Goal: Task Accomplishment & Management: Manage account settings

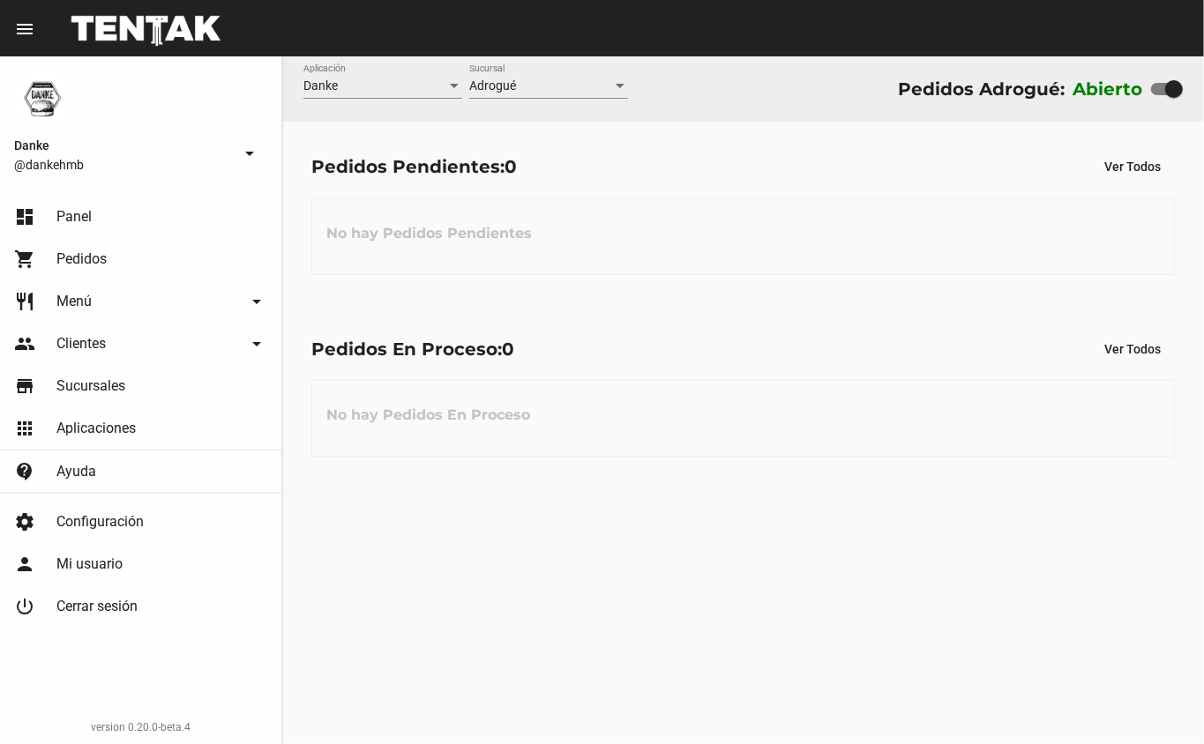
click at [92, 298] on span "Menú" at bounding box center [73, 302] width 35 height 18
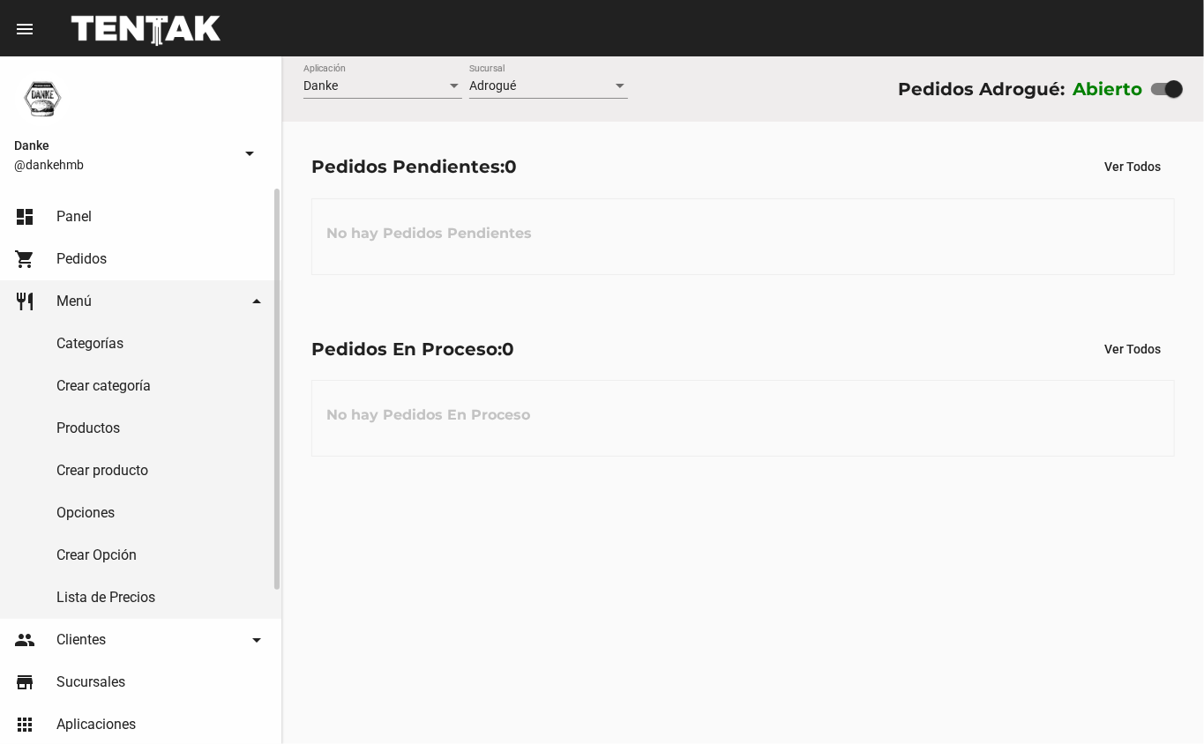
click at [111, 431] on link "Productos" at bounding box center [140, 428] width 281 height 42
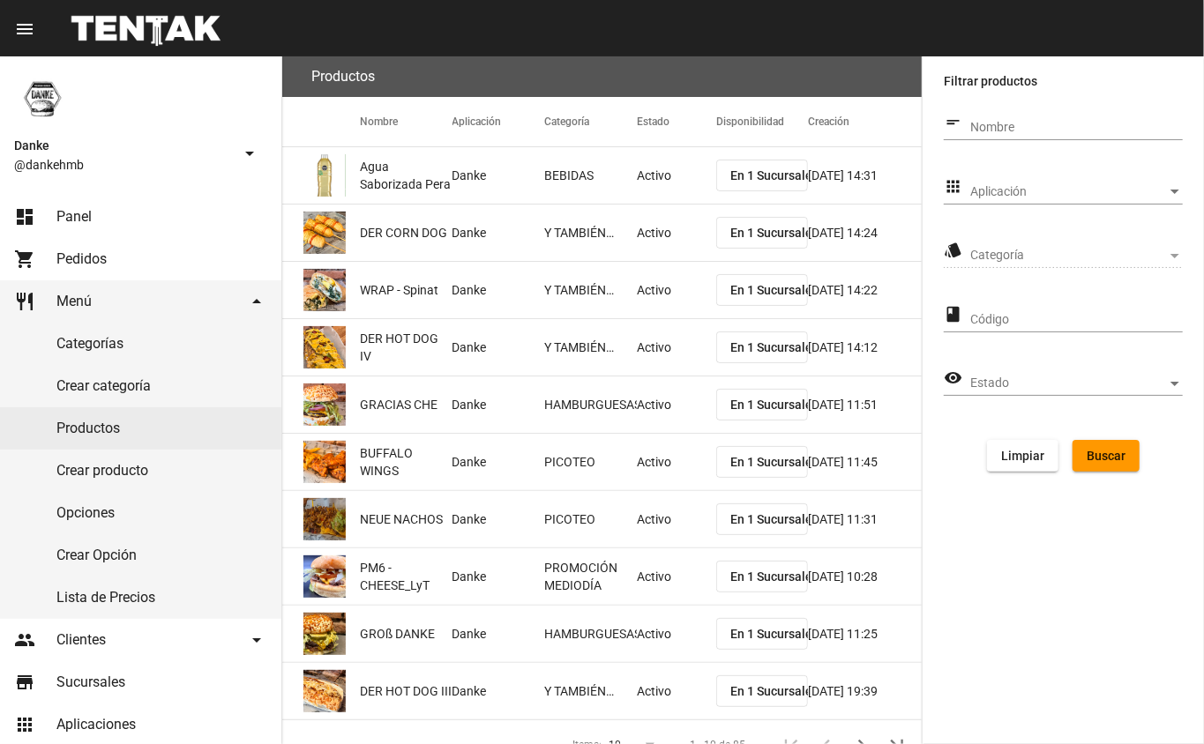
click at [1010, 194] on span "Aplicación" at bounding box center [1068, 192] width 197 height 14
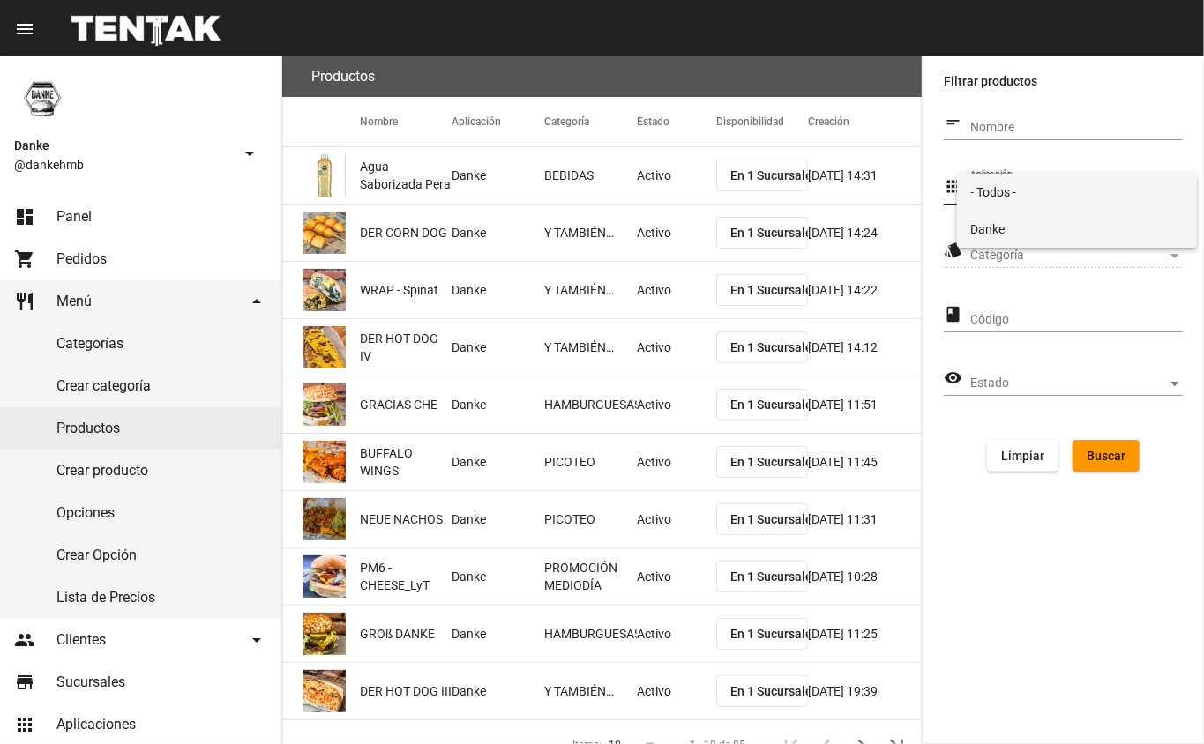
click at [992, 224] on span "Danke" at bounding box center [1077, 229] width 213 height 37
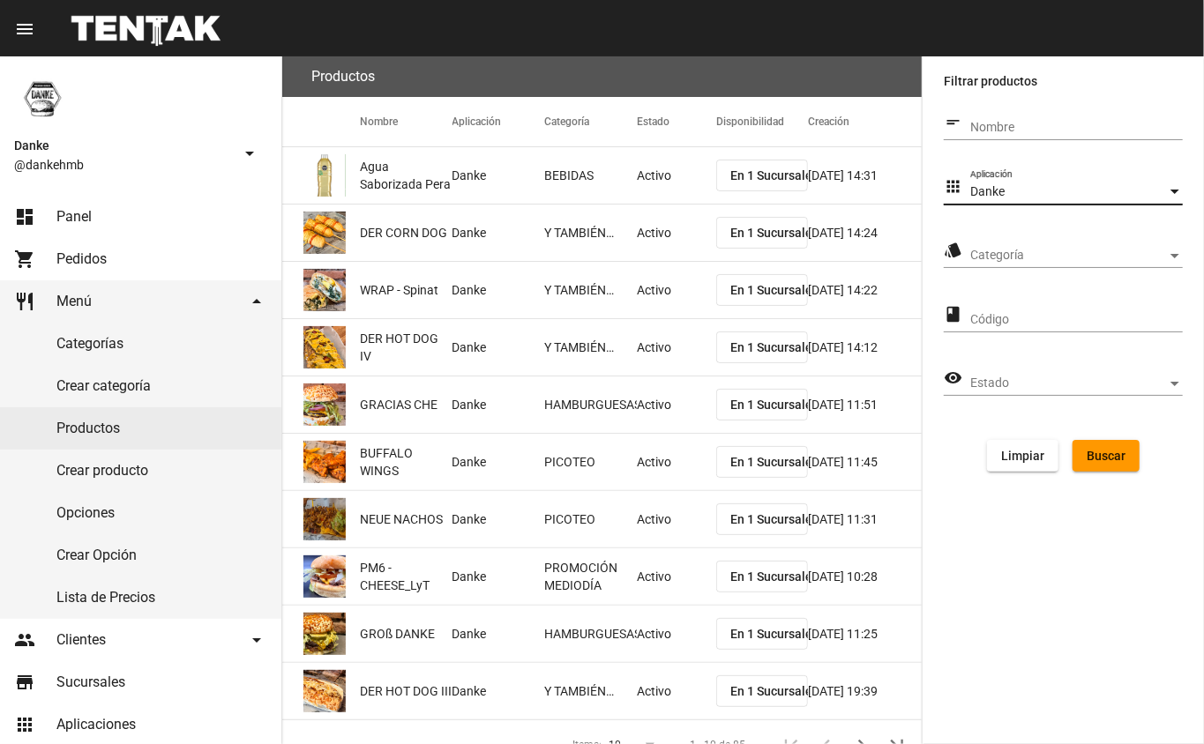
click at [982, 261] on span "Categoría" at bounding box center [1068, 256] width 197 height 14
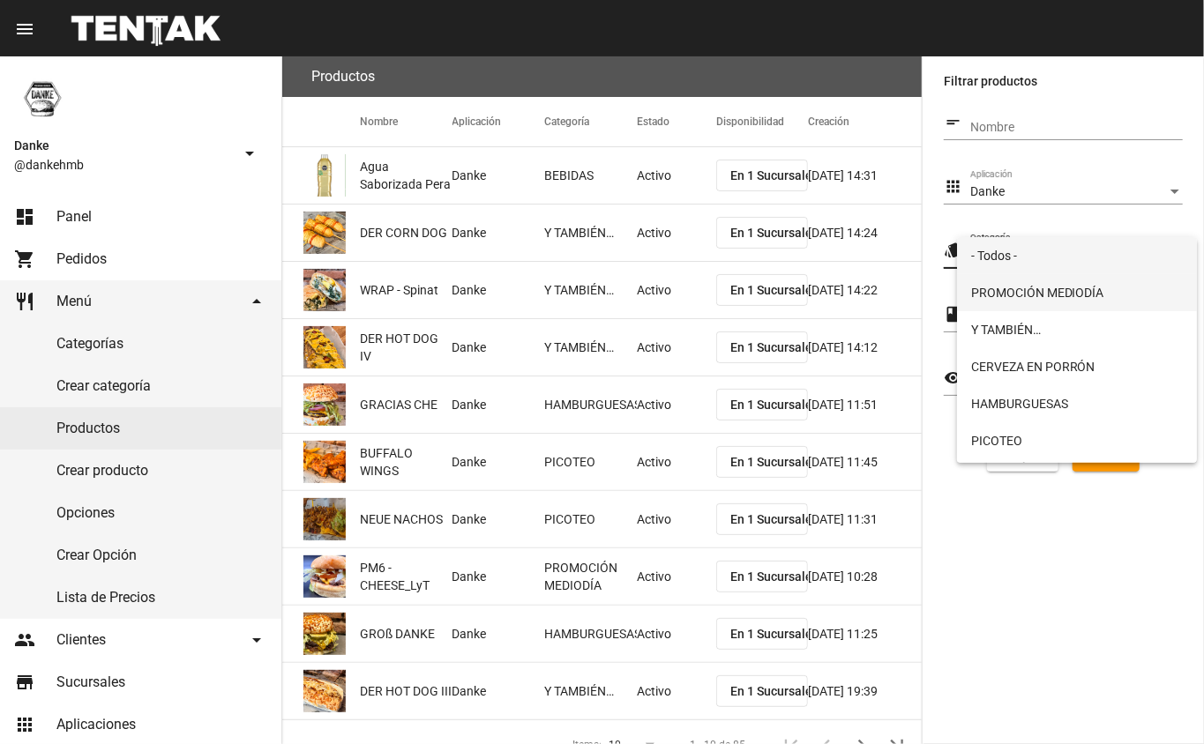
click at [996, 291] on span "PROMOCIÓN MEDIODÍA" at bounding box center [1077, 292] width 213 height 37
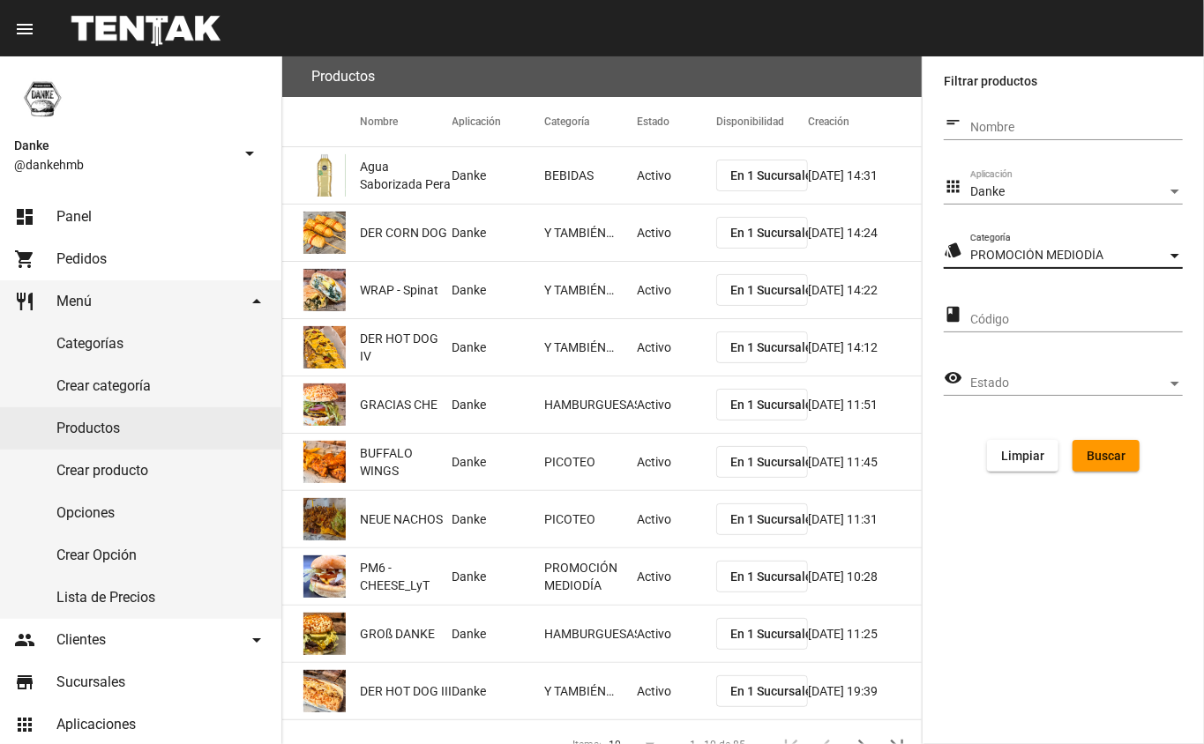
click at [1101, 452] on span "Buscar" at bounding box center [1105, 456] width 39 height 14
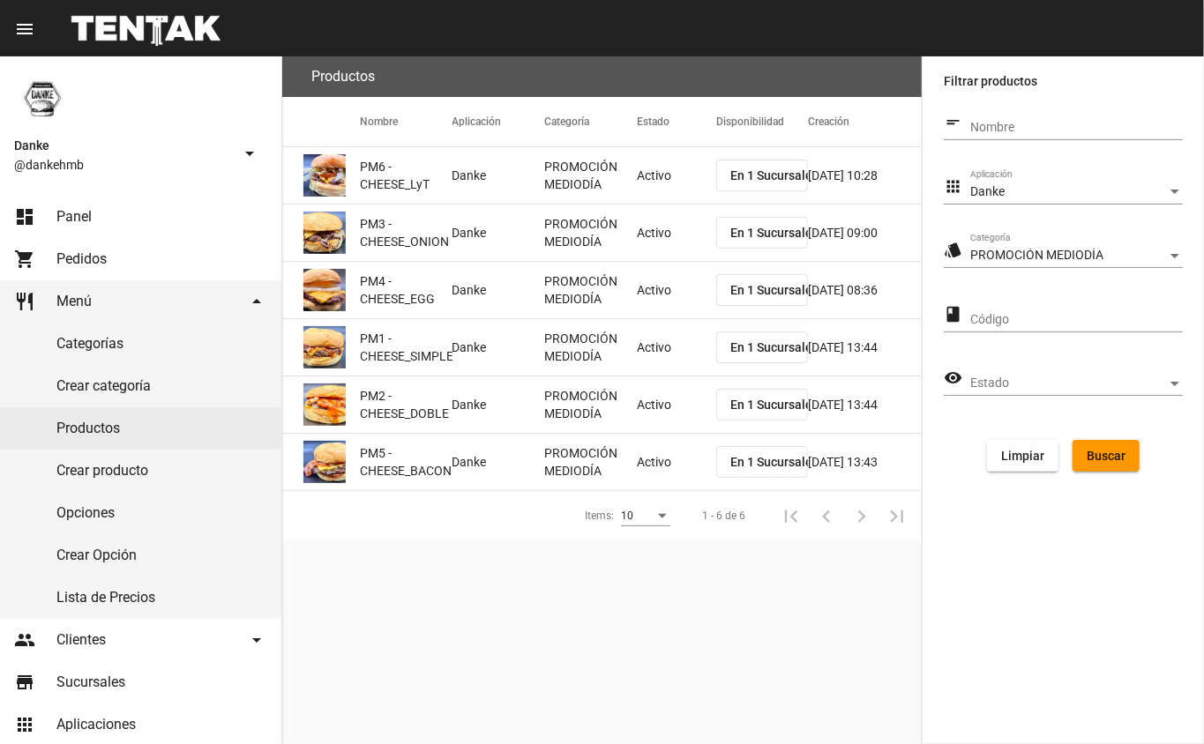
click at [651, 195] on mat-cell "Activo" at bounding box center [676, 175] width 79 height 56
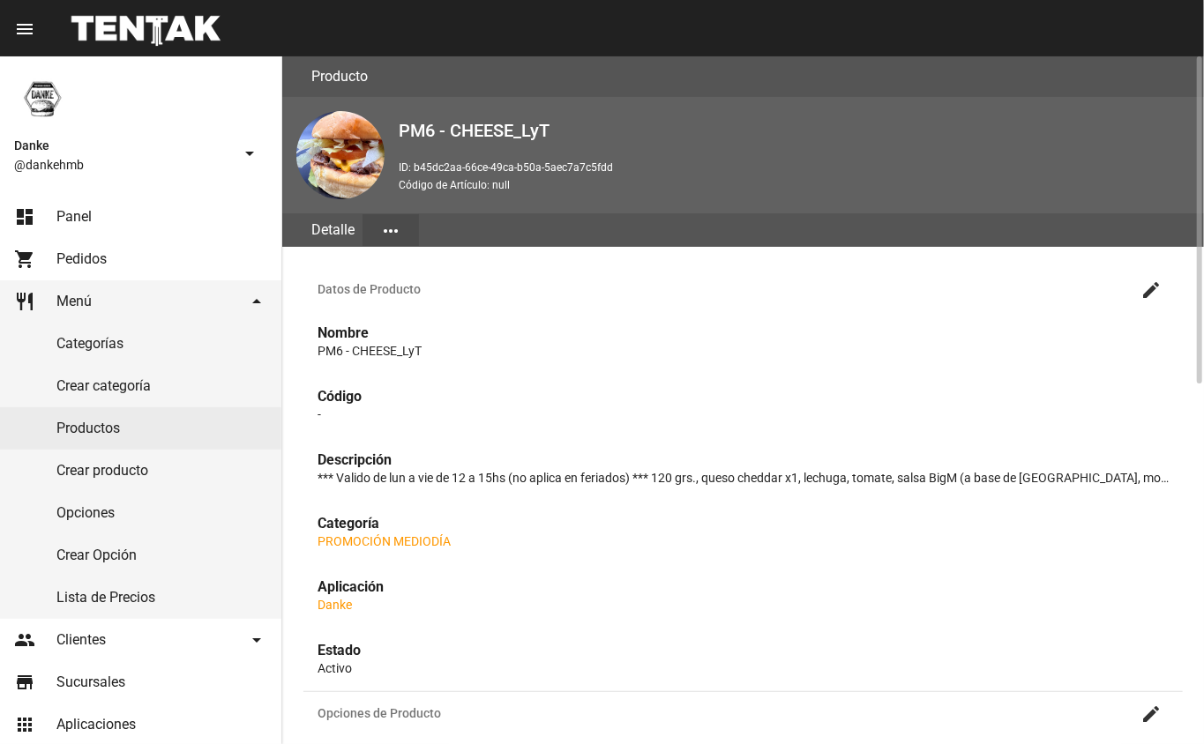
click at [1151, 280] on mat-icon "create" at bounding box center [1150, 290] width 21 height 21
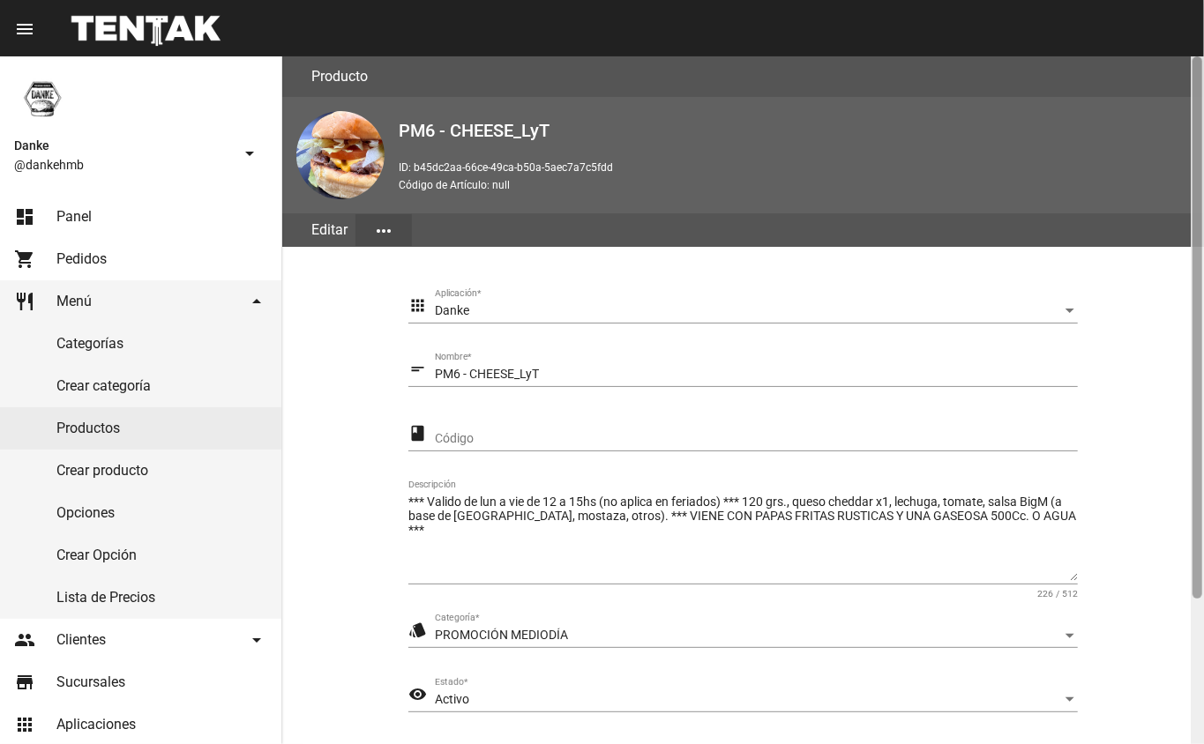
click at [1200, 647] on div at bounding box center [1197, 400] width 13 height 688
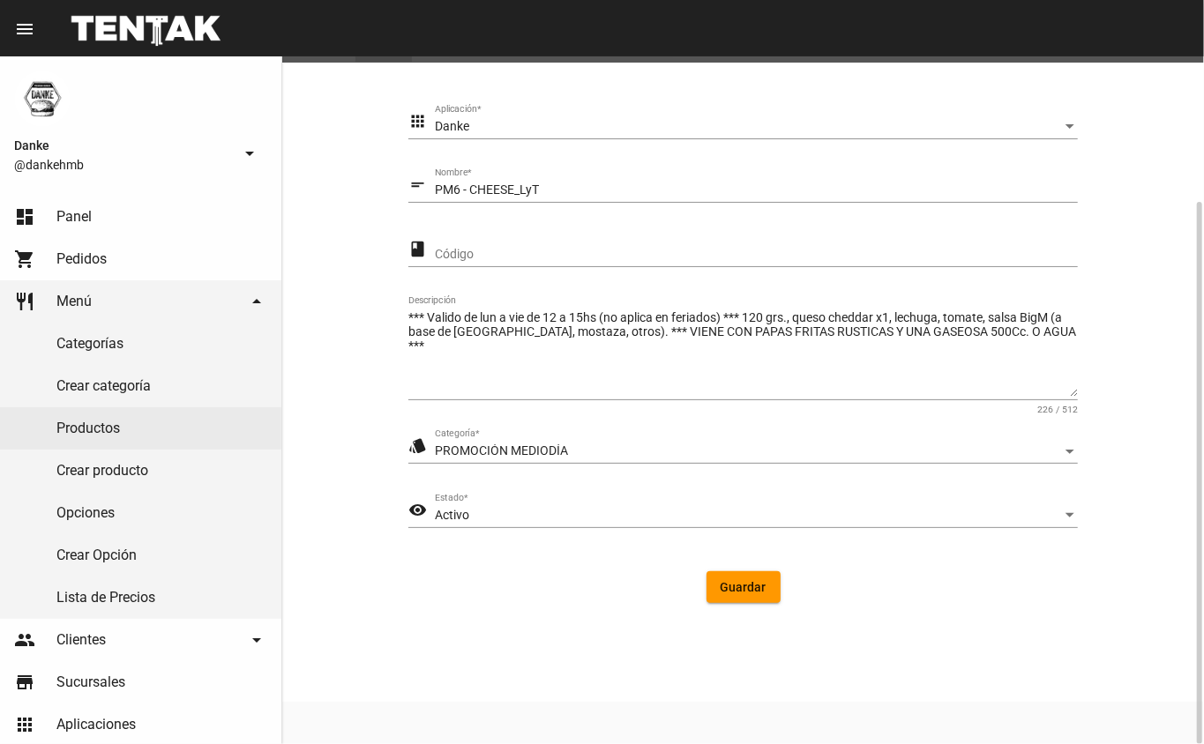
click at [485, 512] on div "Activo" at bounding box center [748, 516] width 627 height 14
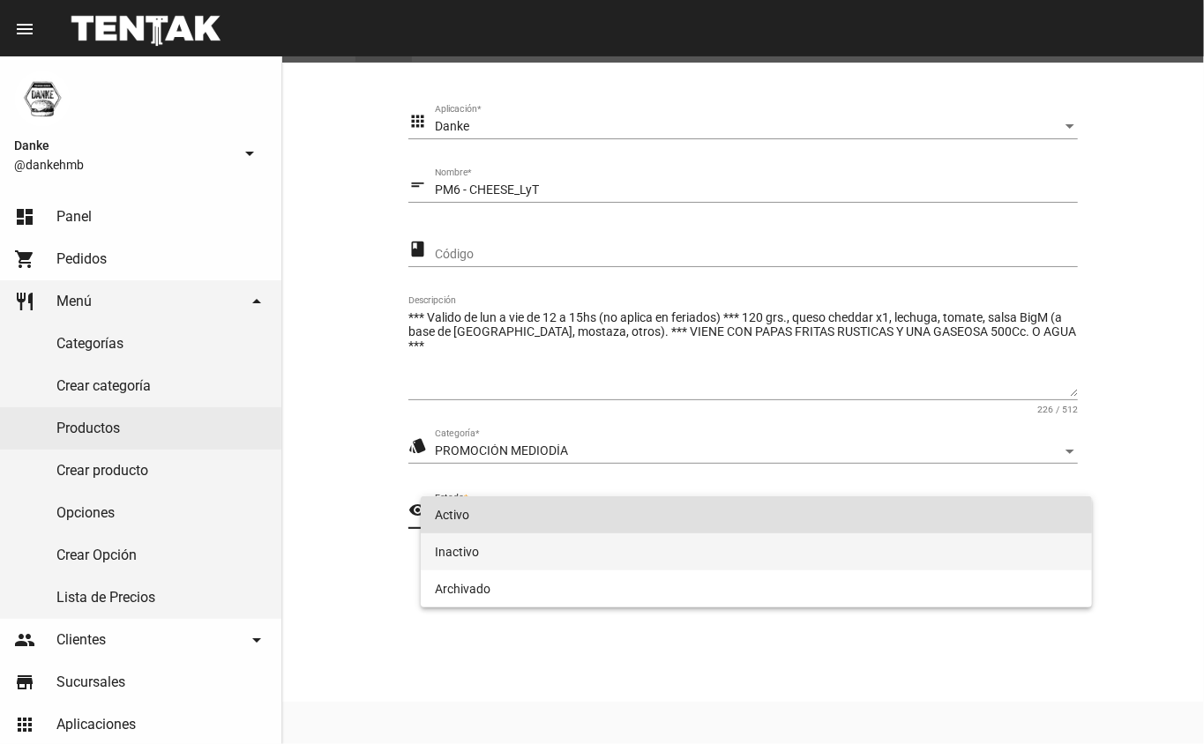
click at [450, 552] on span "Inactivo" at bounding box center [757, 552] width 644 height 37
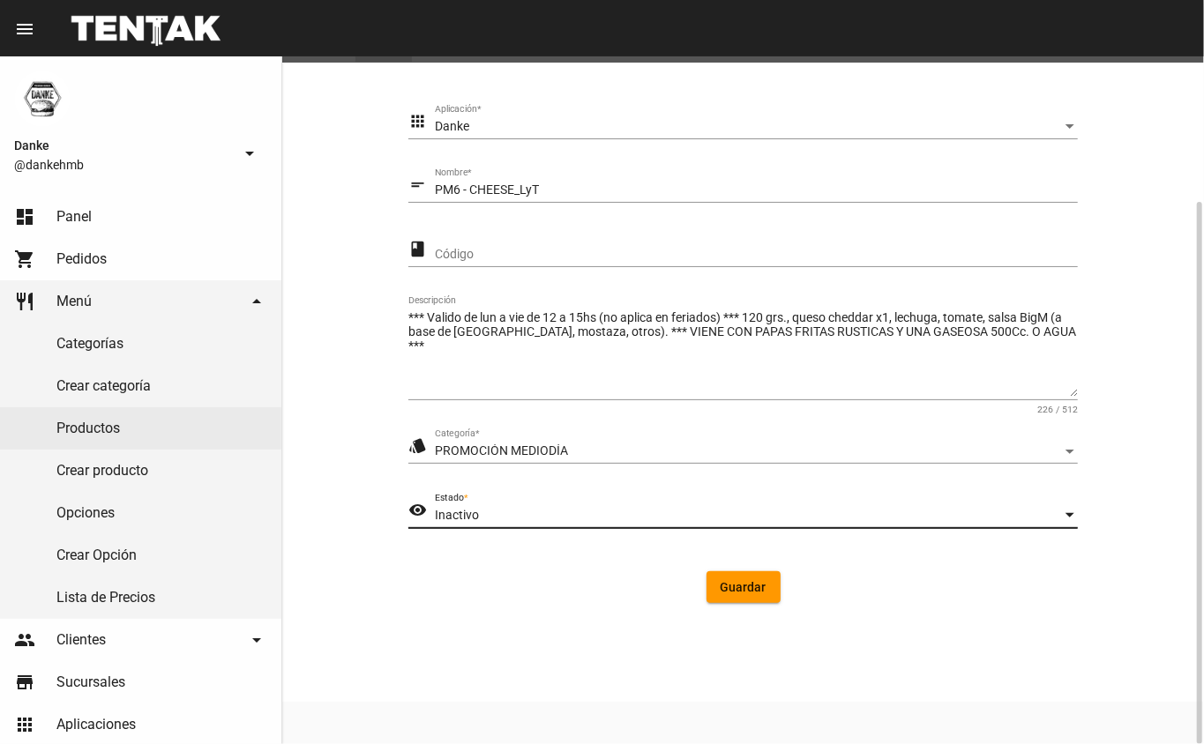
click at [737, 587] on span "Guardar" at bounding box center [743, 587] width 46 height 14
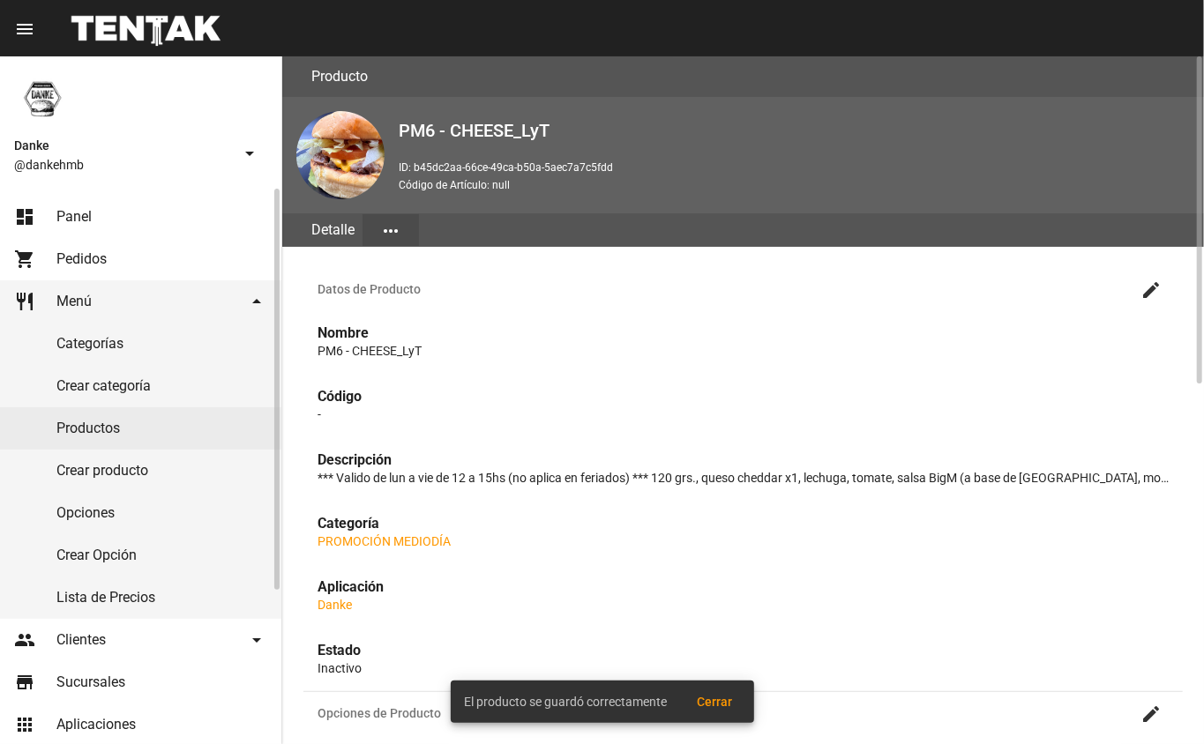
click at [78, 413] on link "Productos" at bounding box center [140, 428] width 281 height 42
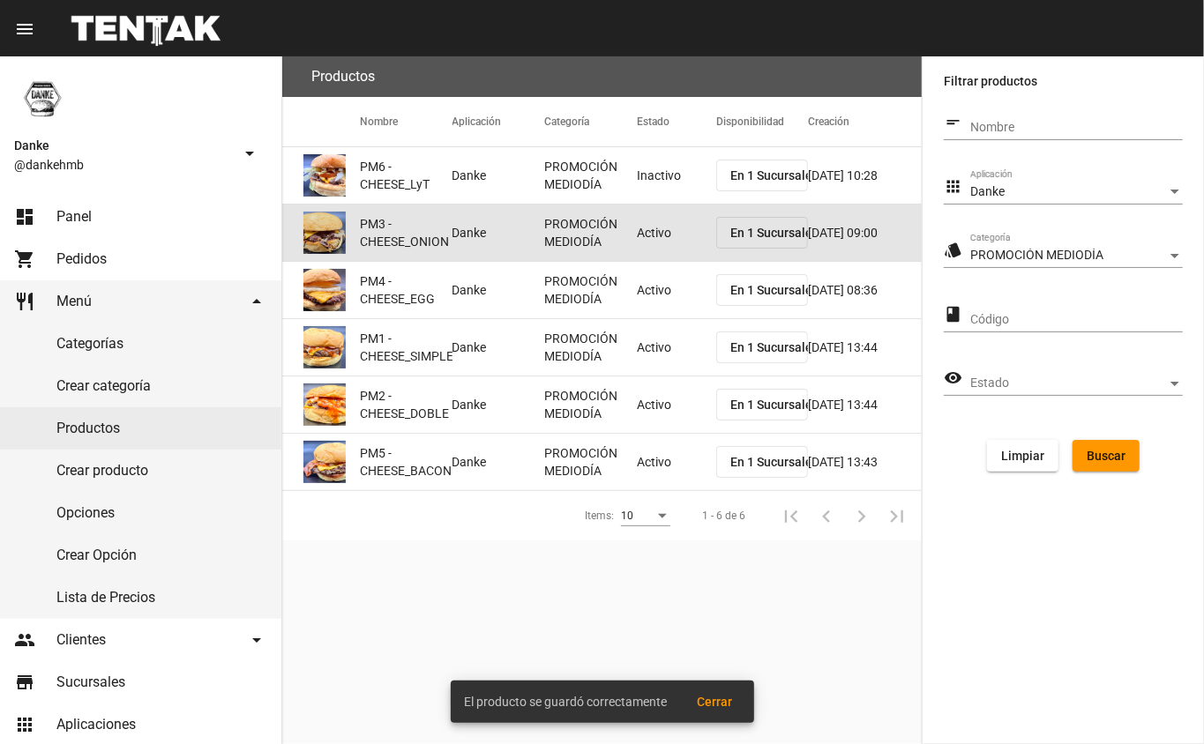
click at [668, 228] on mat-cell "Activo" at bounding box center [676, 233] width 79 height 56
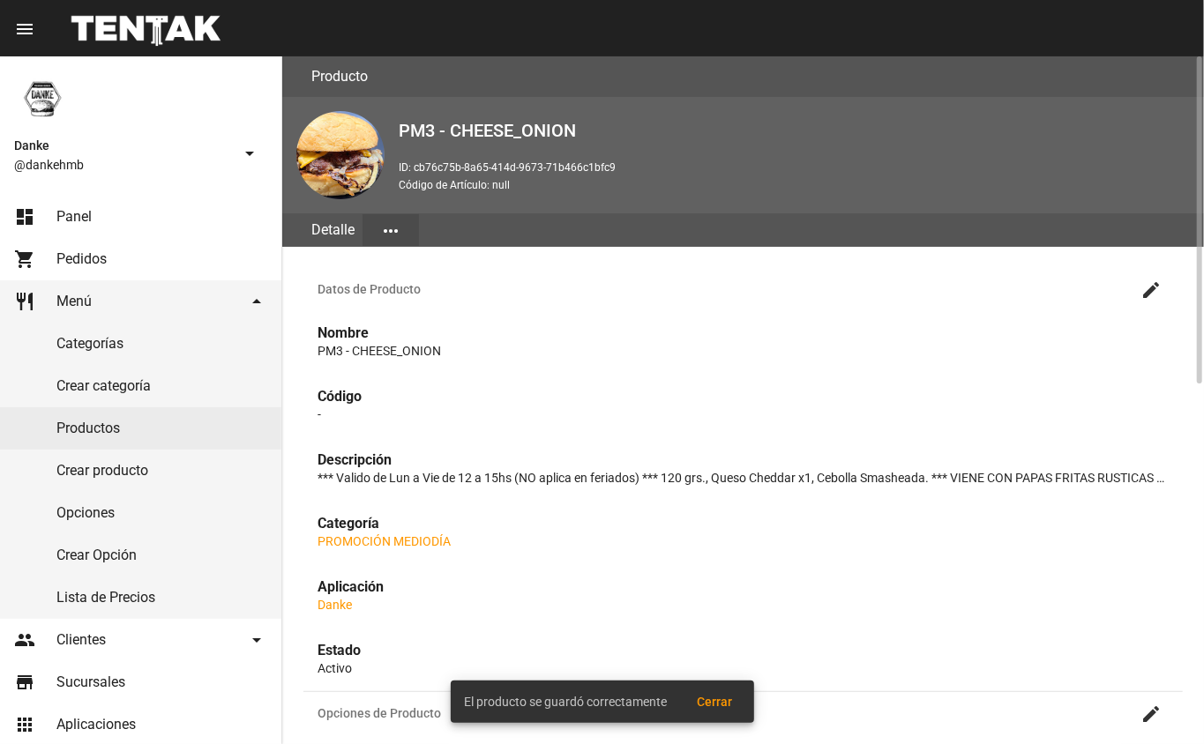
click at [1151, 287] on mat-icon "create" at bounding box center [1150, 290] width 21 height 21
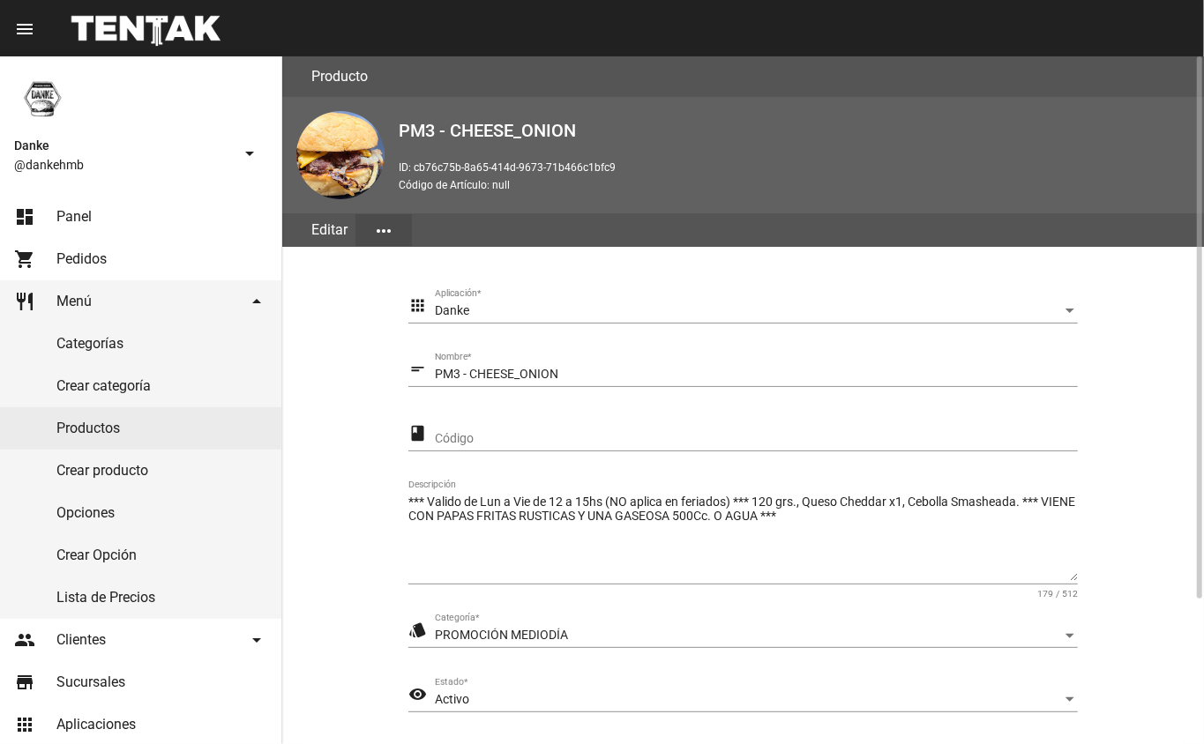
click at [453, 697] on span "Activo" at bounding box center [452, 699] width 34 height 14
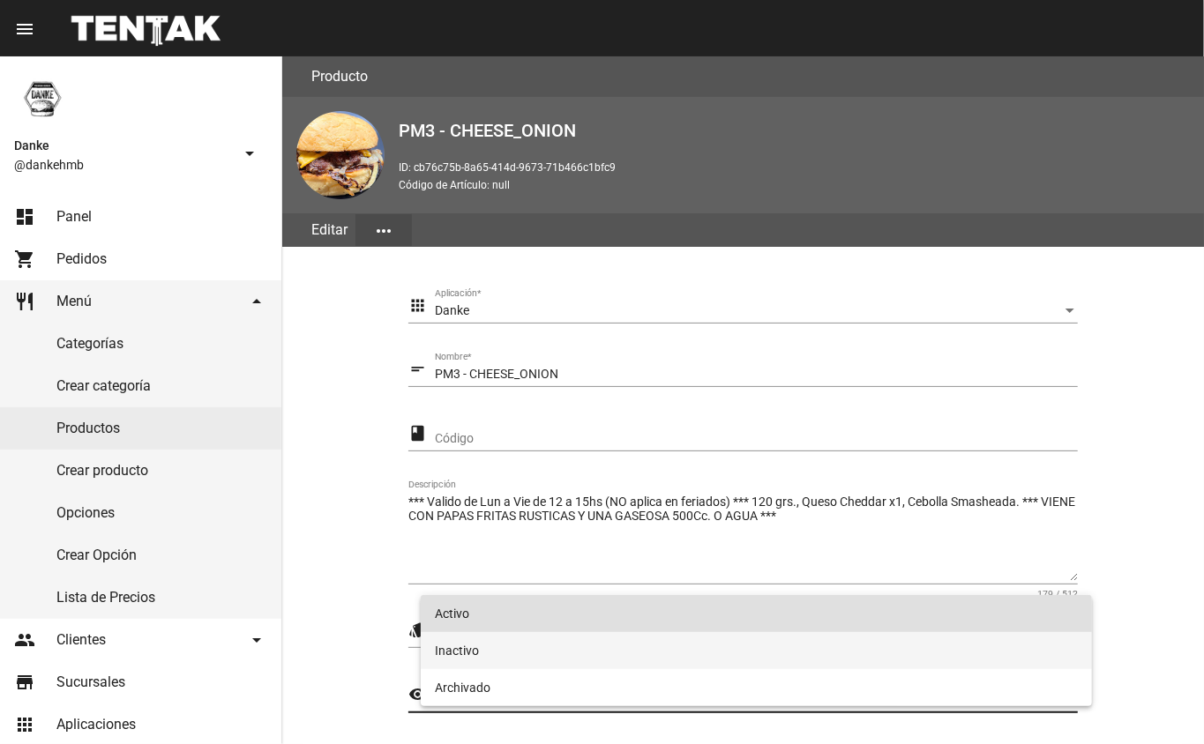
click at [455, 650] on span "Inactivo" at bounding box center [757, 650] width 644 height 37
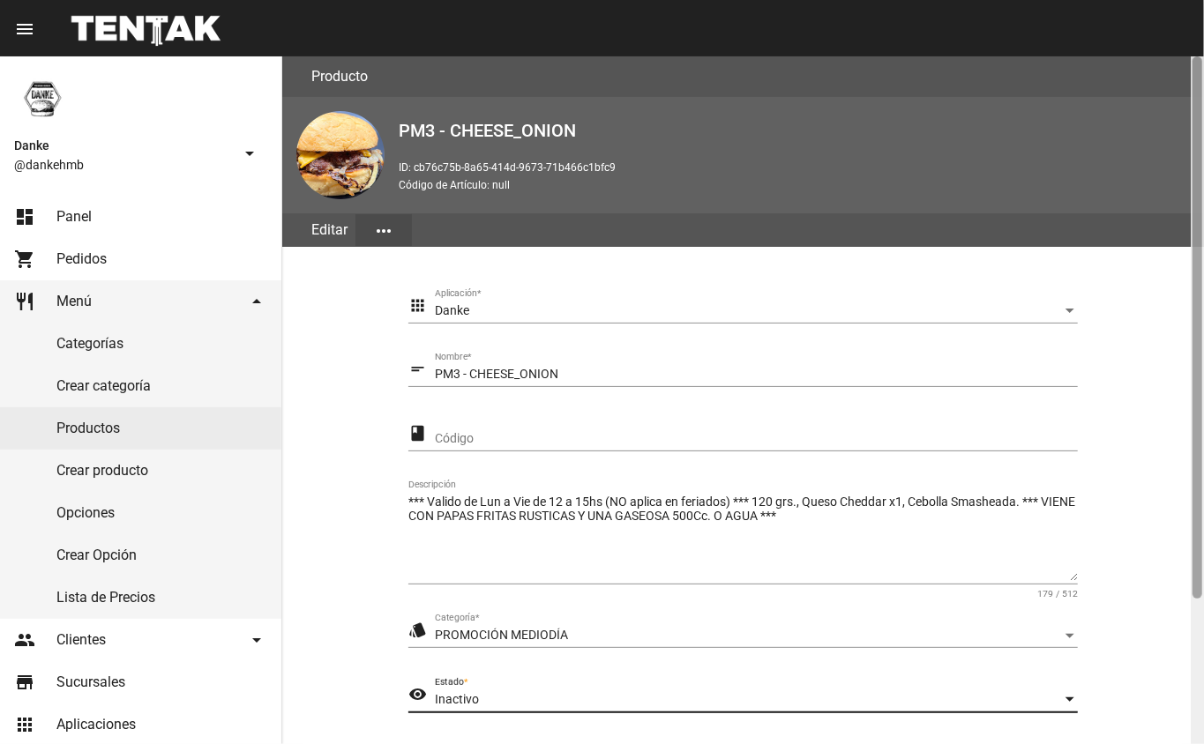
click at [1192, 663] on div at bounding box center [1197, 400] width 13 height 688
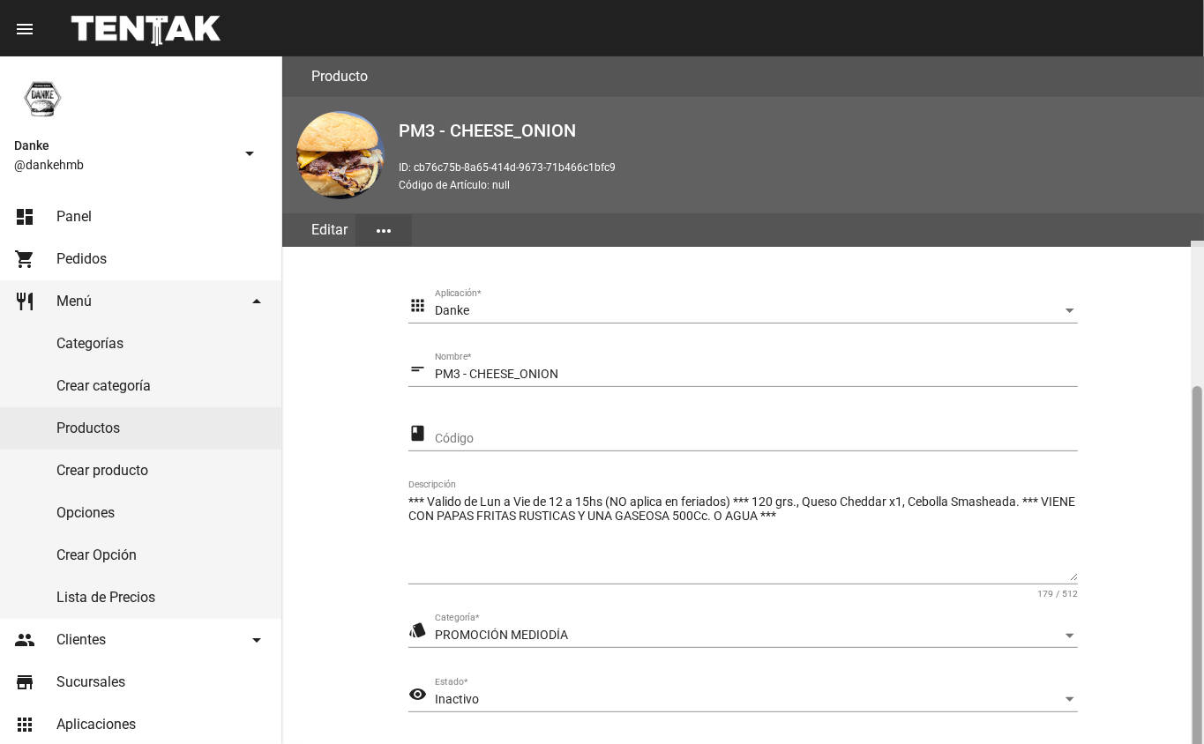
scroll to position [184, 0]
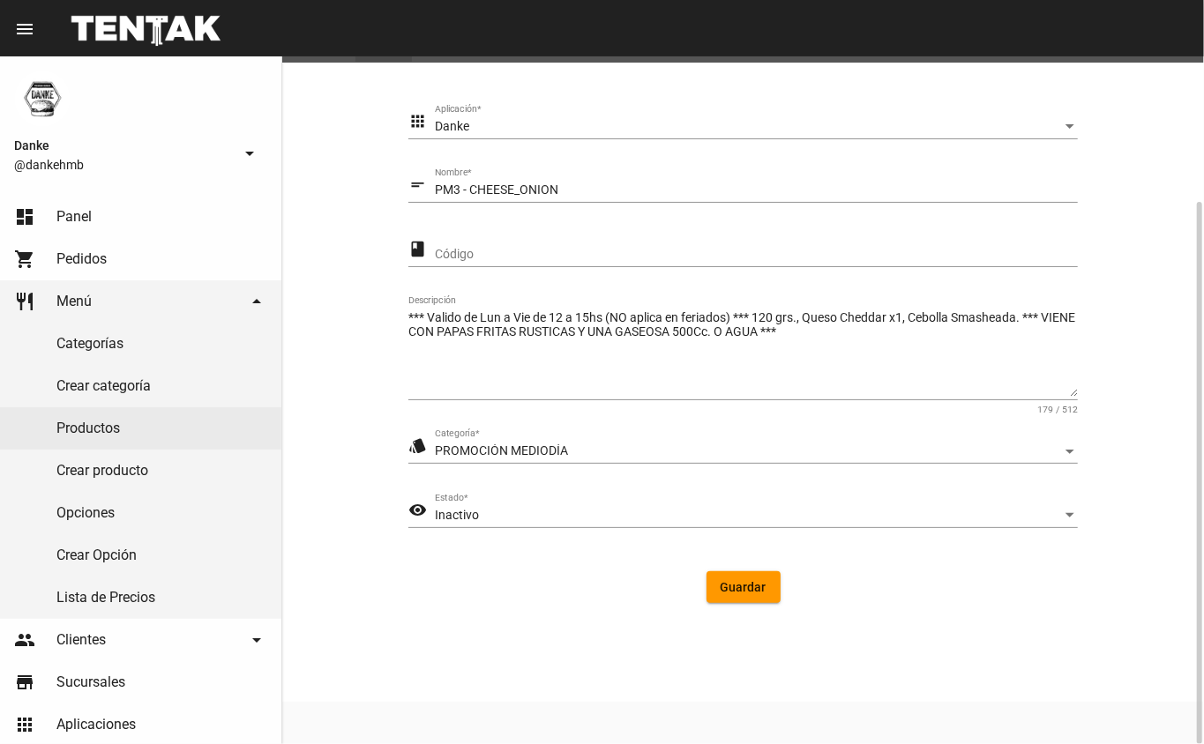
click at [727, 583] on span "Guardar" at bounding box center [743, 587] width 46 height 14
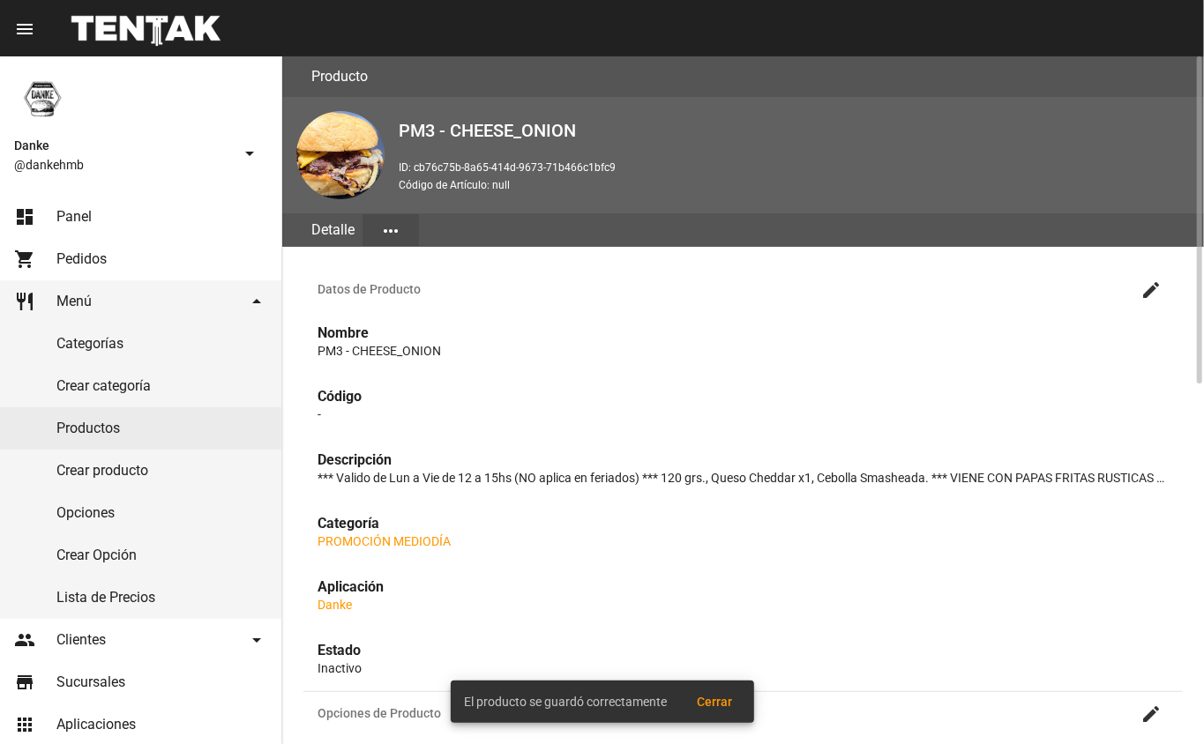
click at [103, 428] on link "Productos" at bounding box center [140, 428] width 281 height 42
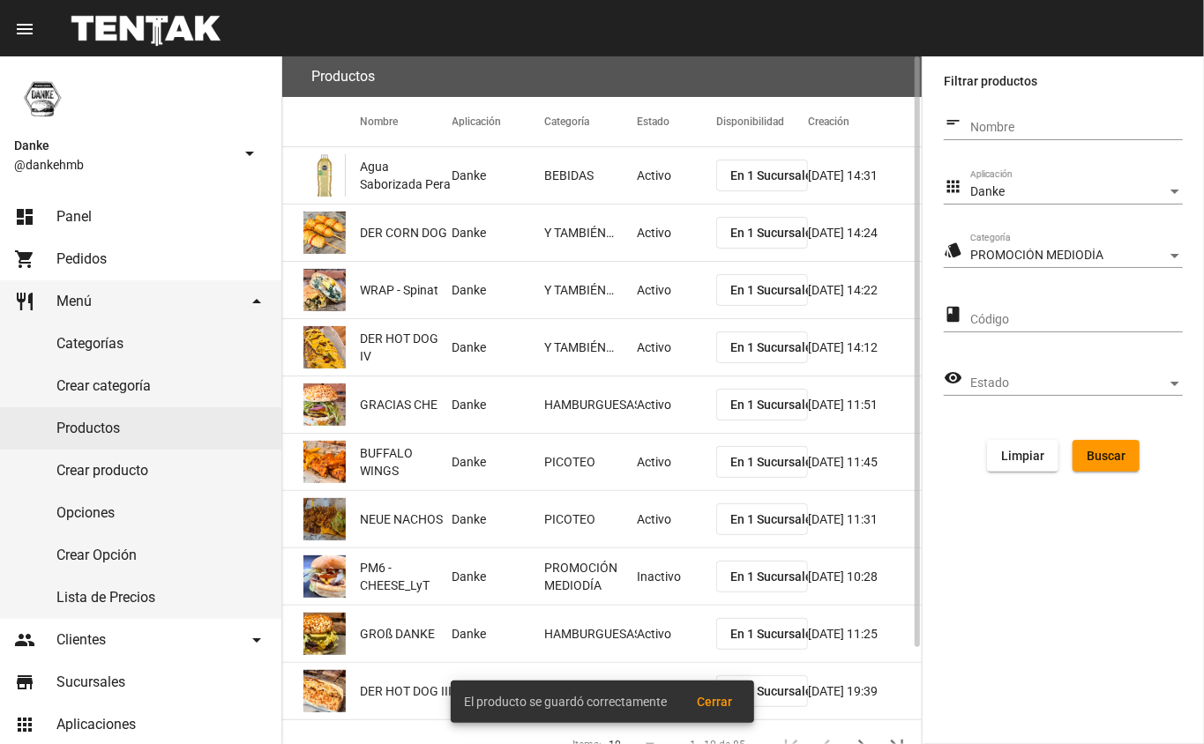
click at [1097, 452] on span "Buscar" at bounding box center [1105, 456] width 39 height 14
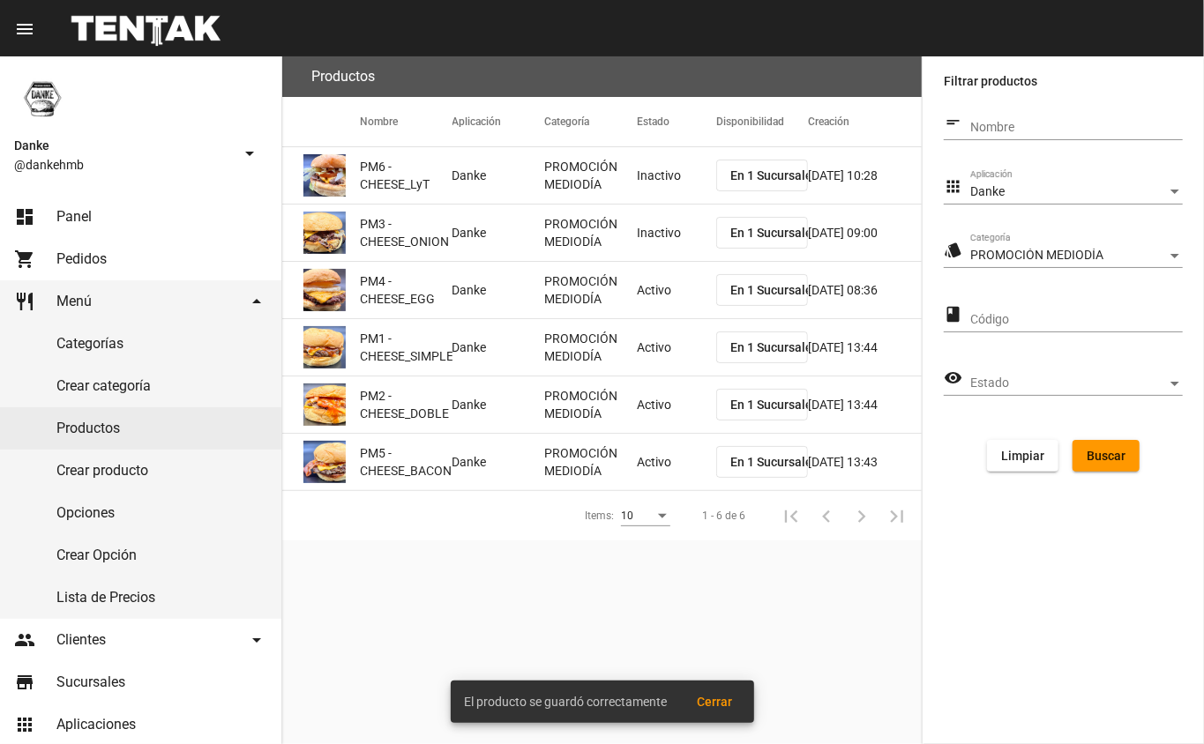
click at [646, 300] on mat-cell "Activo" at bounding box center [676, 290] width 79 height 56
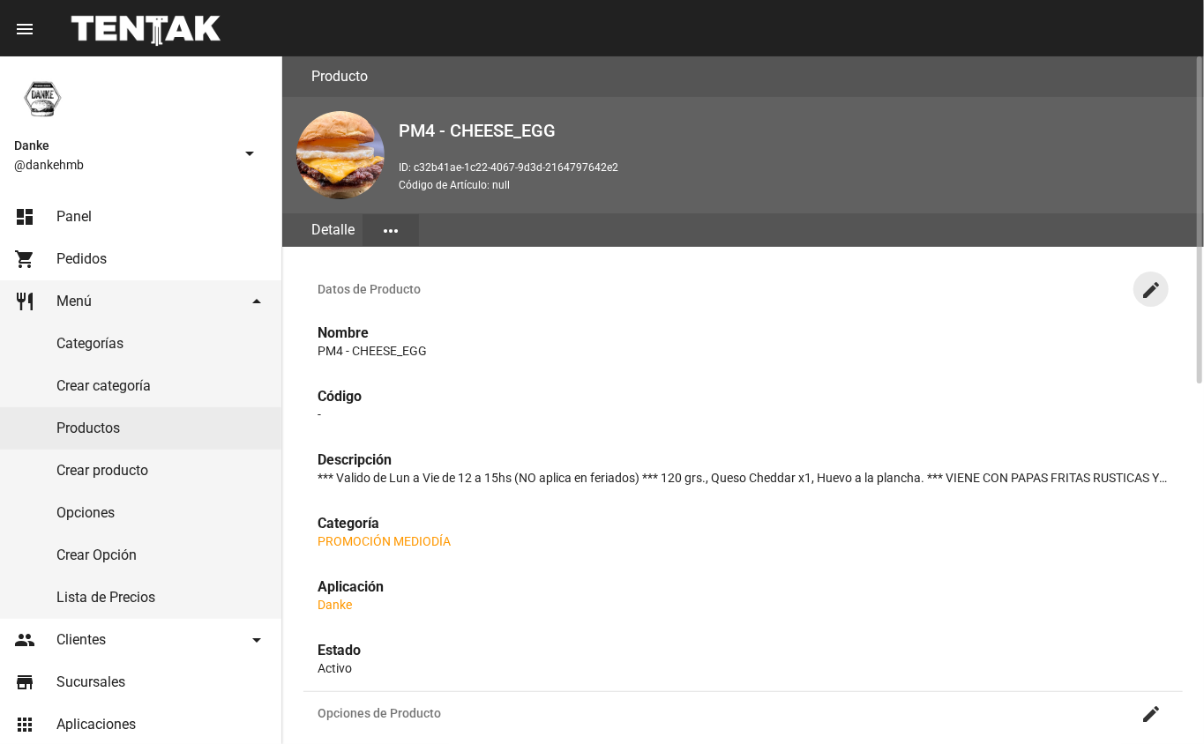
click at [1151, 287] on mat-icon "create" at bounding box center [1150, 290] width 21 height 21
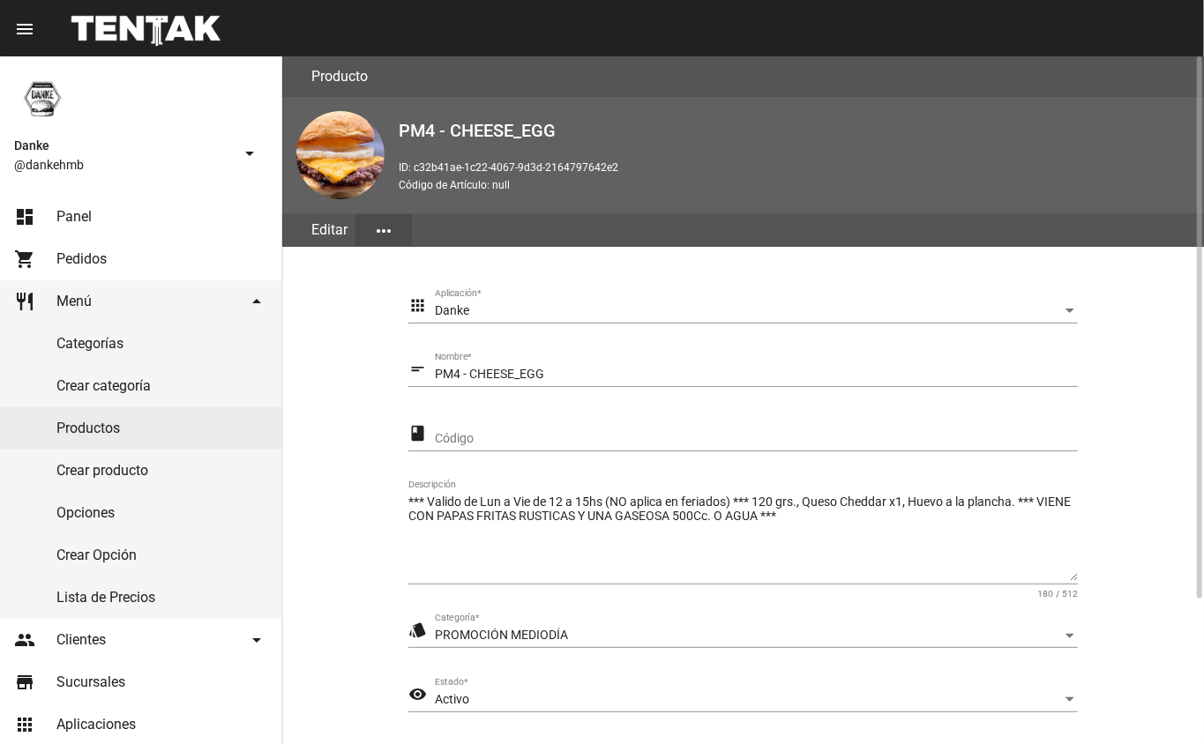
click at [476, 700] on div "Activo" at bounding box center [748, 700] width 627 height 14
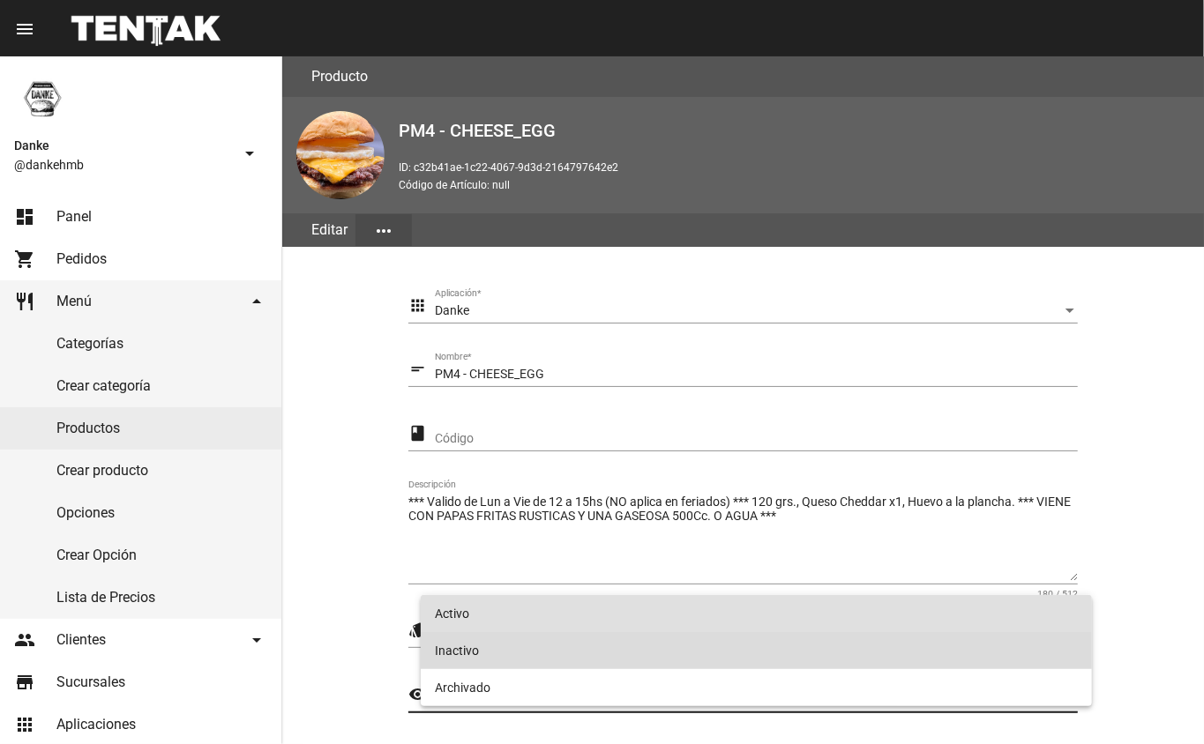
click at [453, 643] on span "Inactivo" at bounding box center [757, 650] width 644 height 37
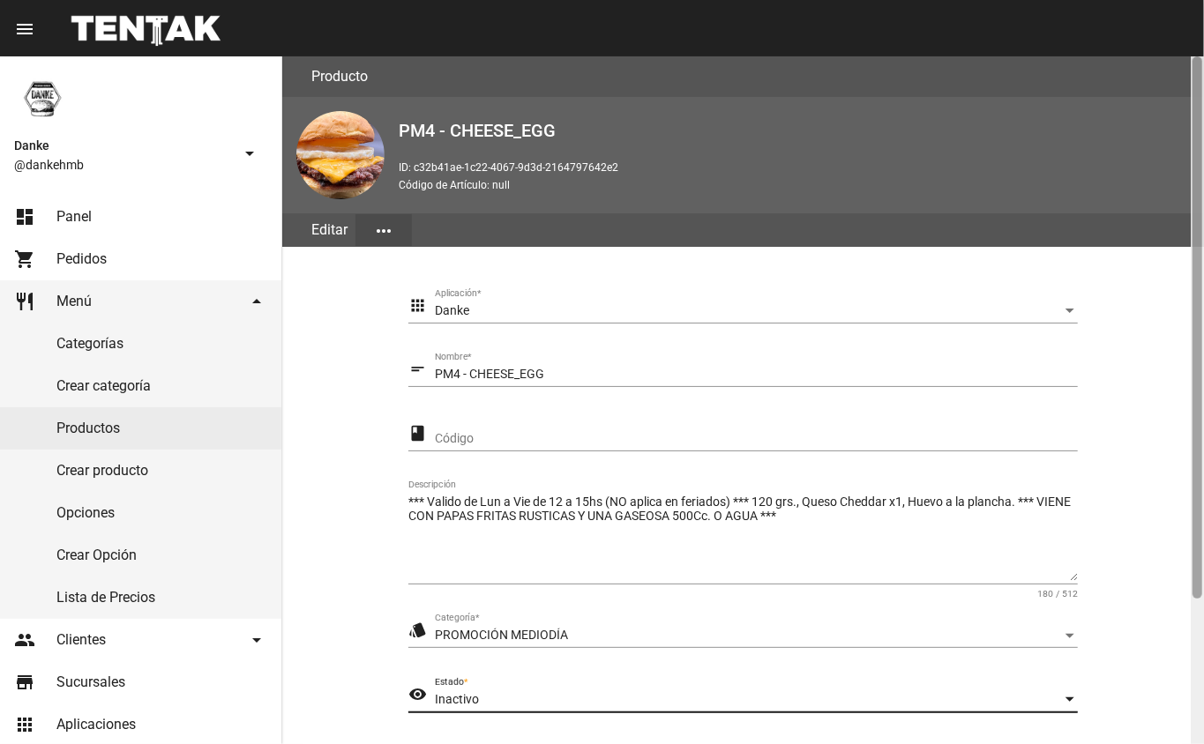
click at [1193, 670] on div at bounding box center [1197, 400] width 13 height 688
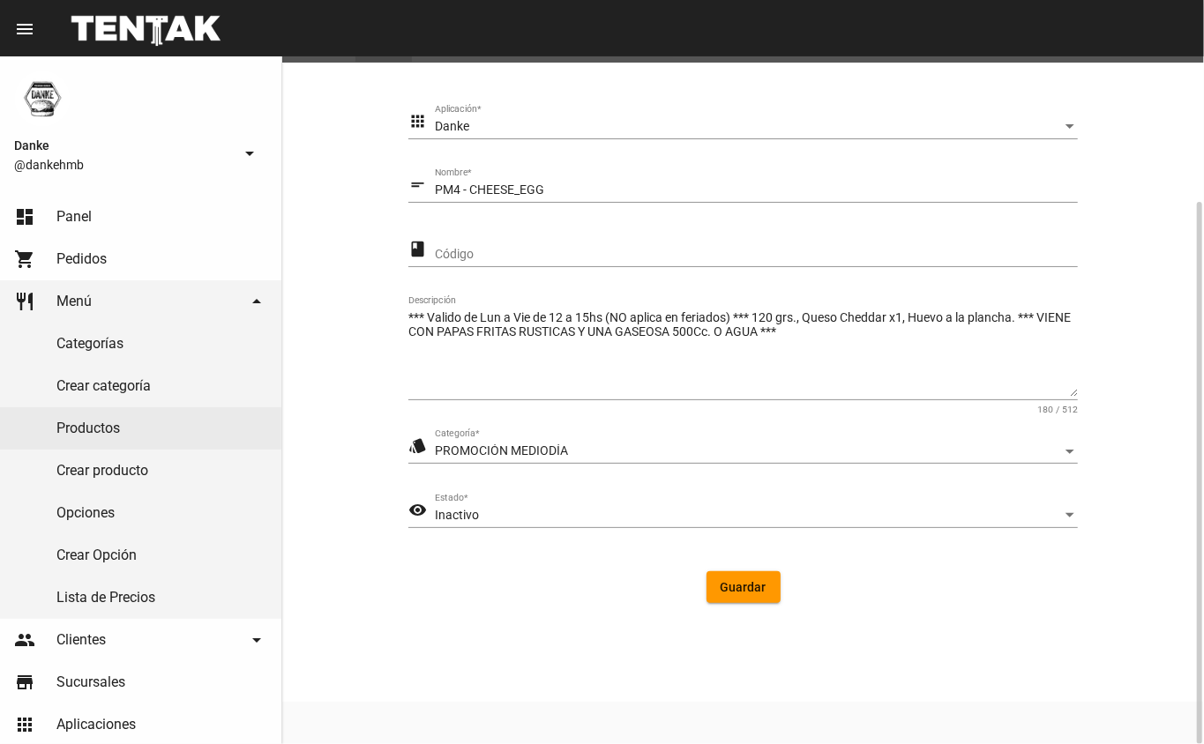
click at [741, 593] on span "Guardar" at bounding box center [743, 587] width 46 height 14
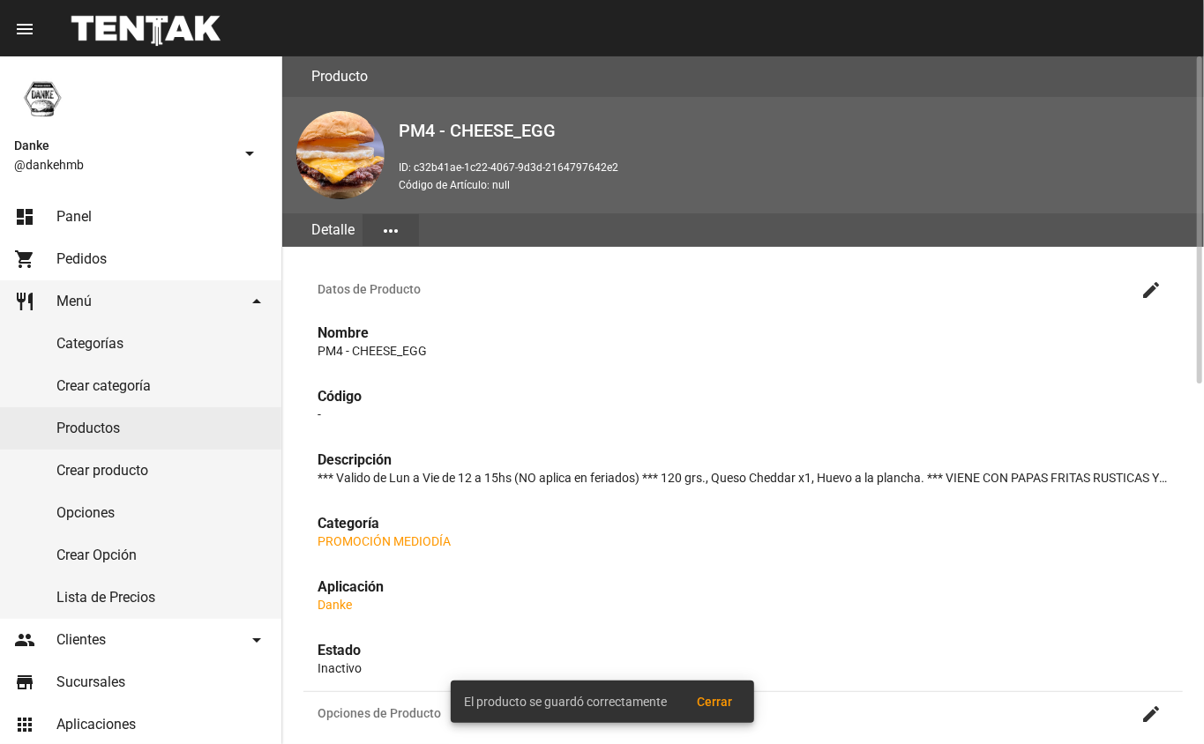
click at [104, 428] on link "Productos" at bounding box center [140, 428] width 281 height 42
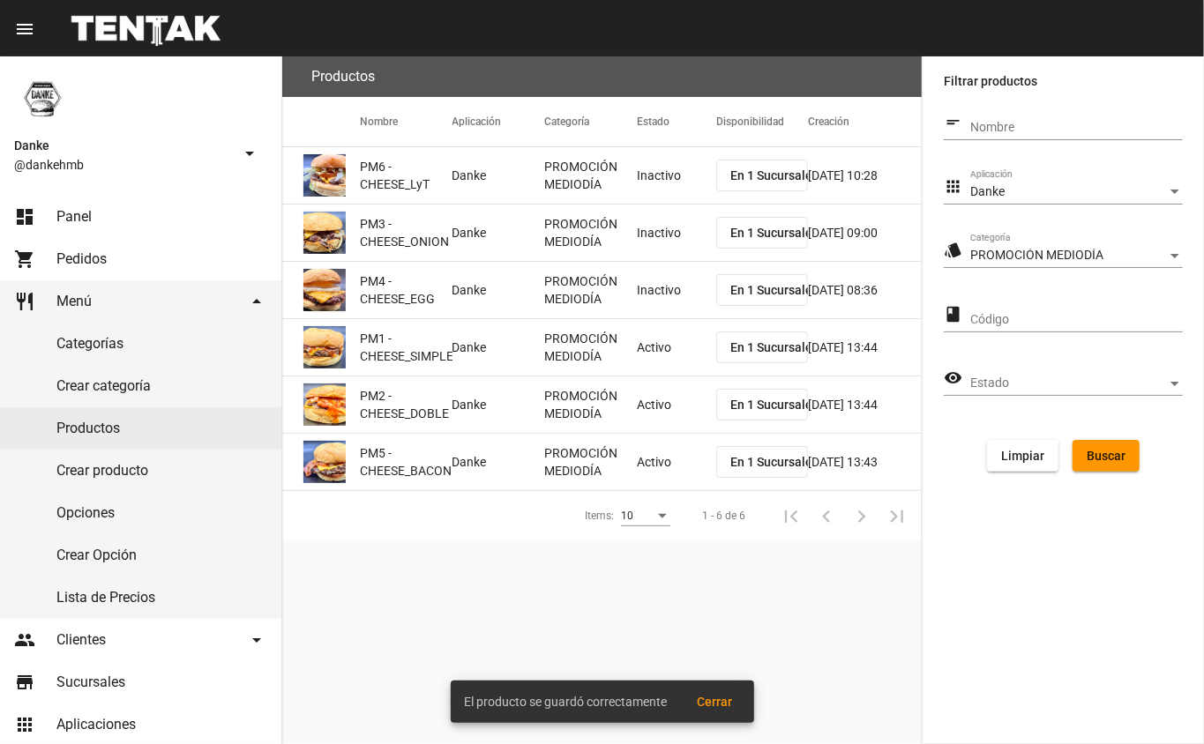
click at [646, 350] on mat-cell "Activo" at bounding box center [676, 347] width 79 height 56
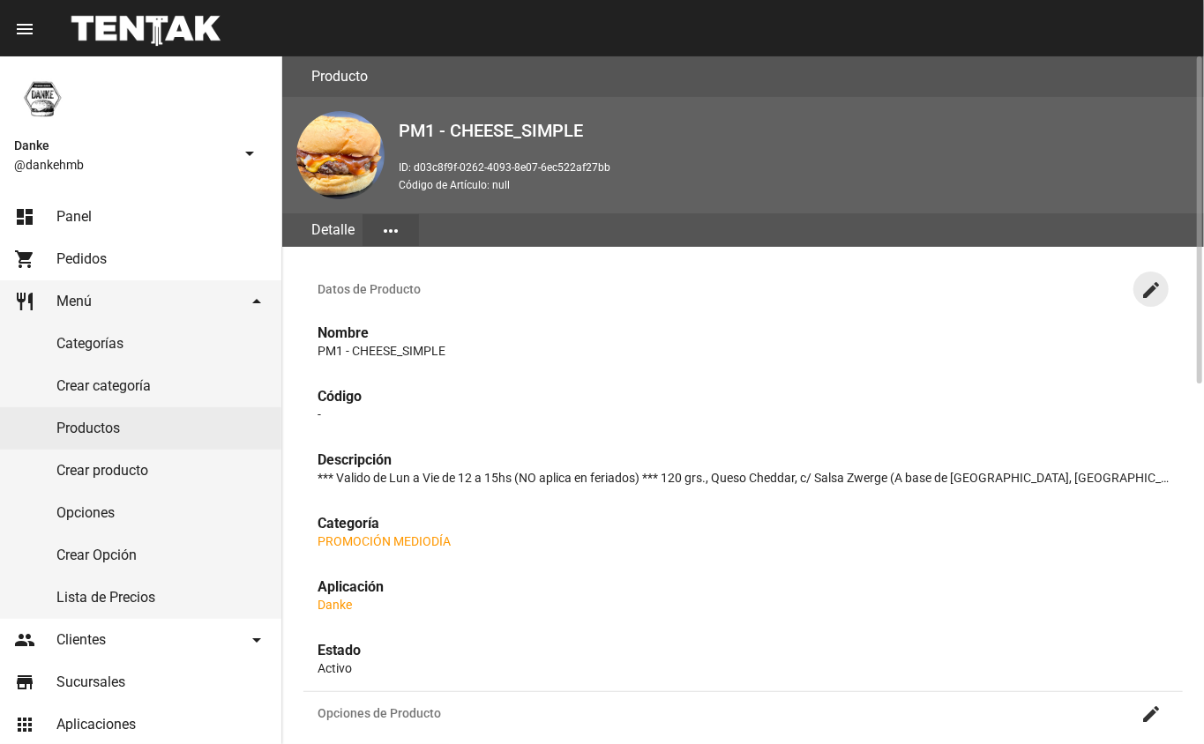
click at [1157, 290] on mat-icon "create" at bounding box center [1150, 290] width 21 height 21
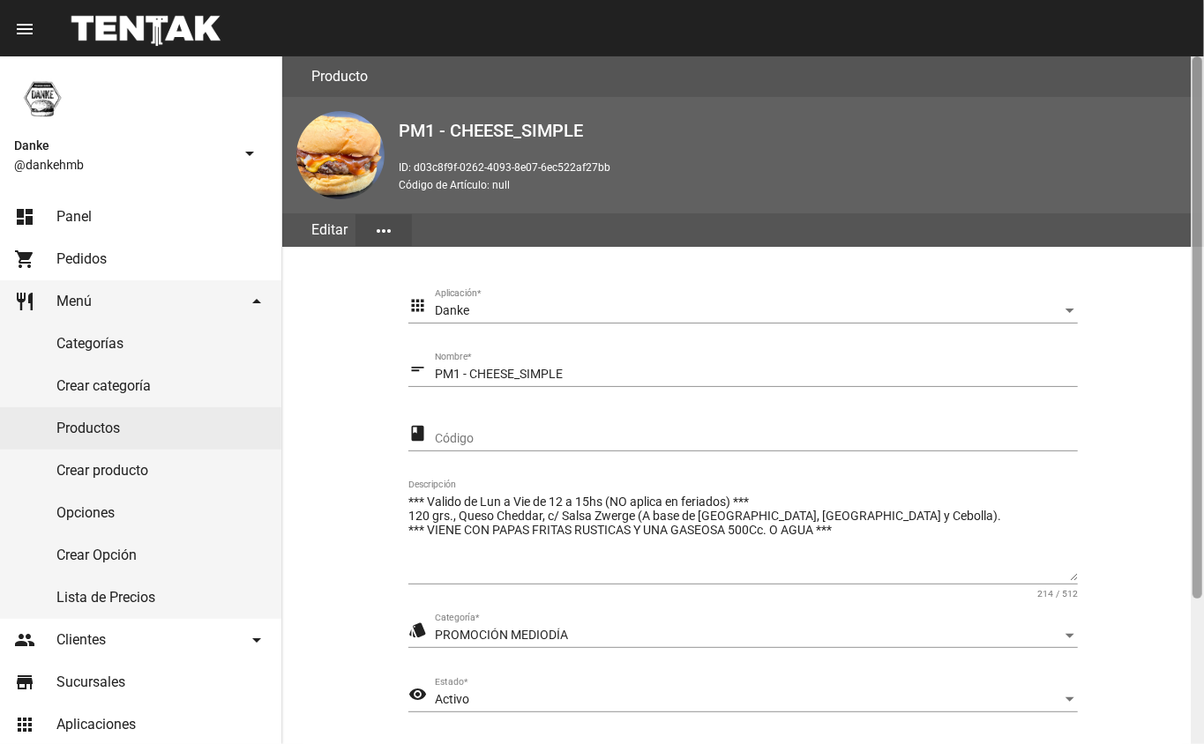
click at [1196, 667] on div at bounding box center [1197, 400] width 13 height 688
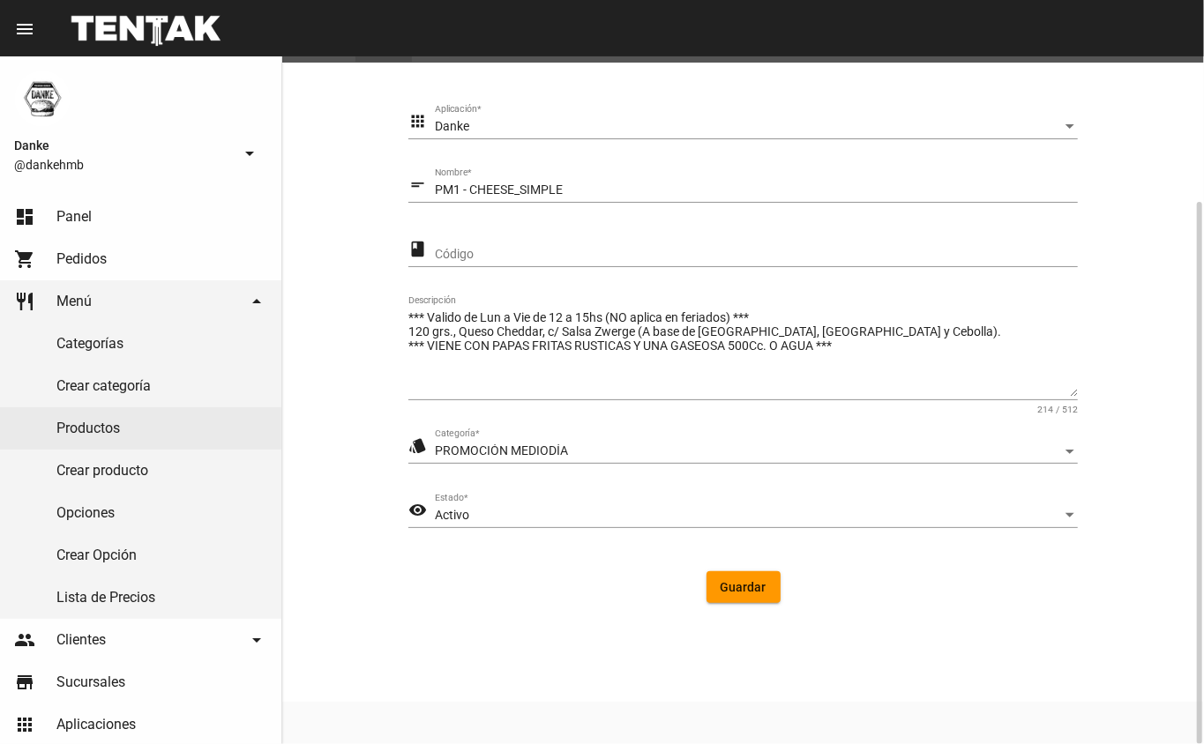
click at [476, 511] on div "Activo" at bounding box center [748, 516] width 627 height 14
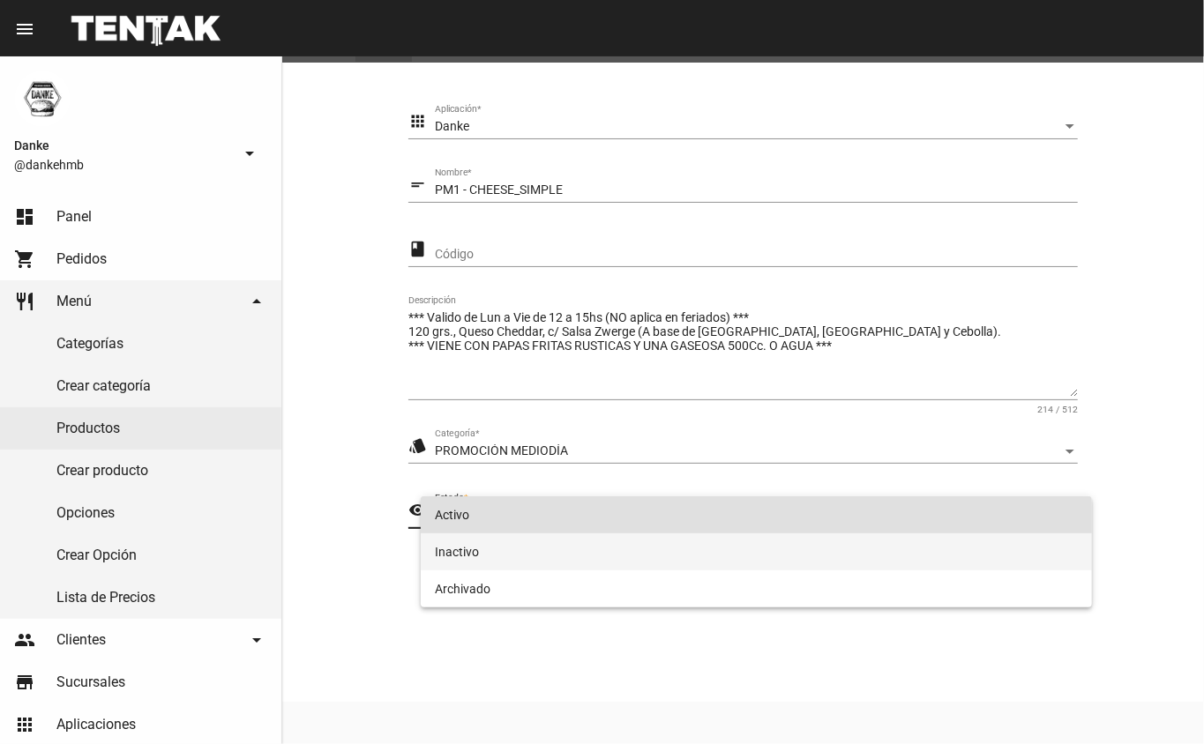
click at [445, 557] on span "Inactivo" at bounding box center [757, 552] width 644 height 37
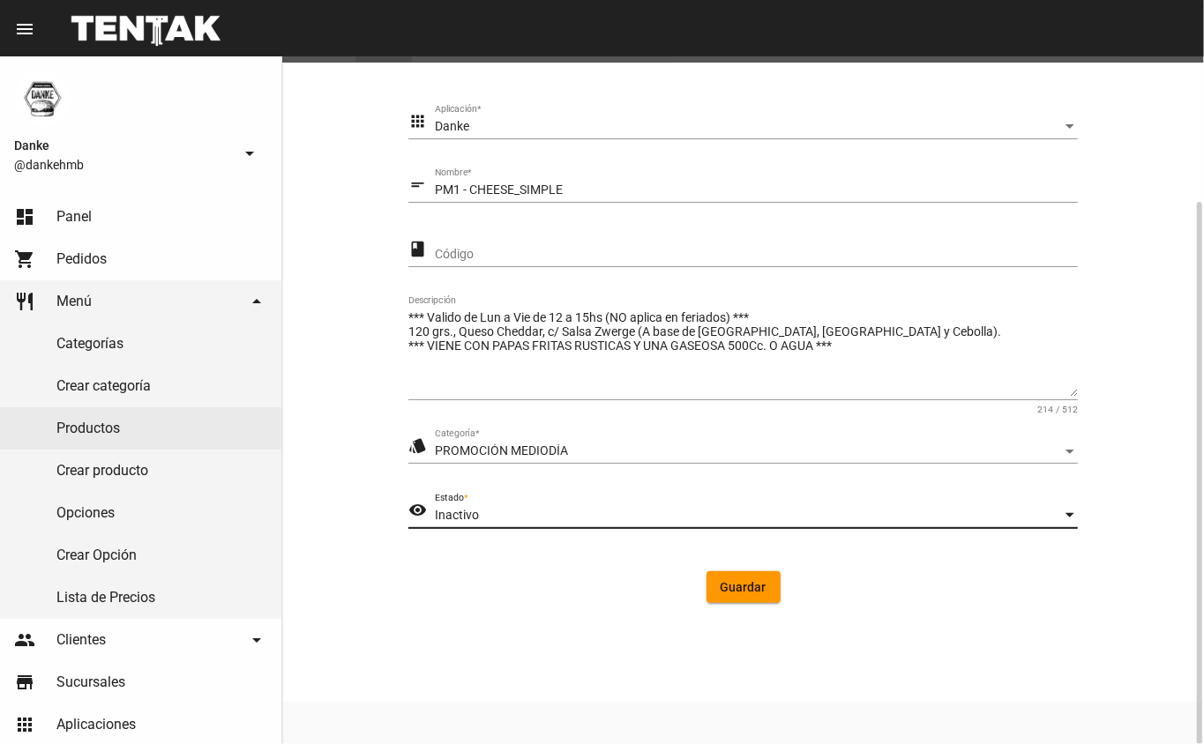
click at [745, 593] on span "Guardar" at bounding box center [743, 587] width 46 height 14
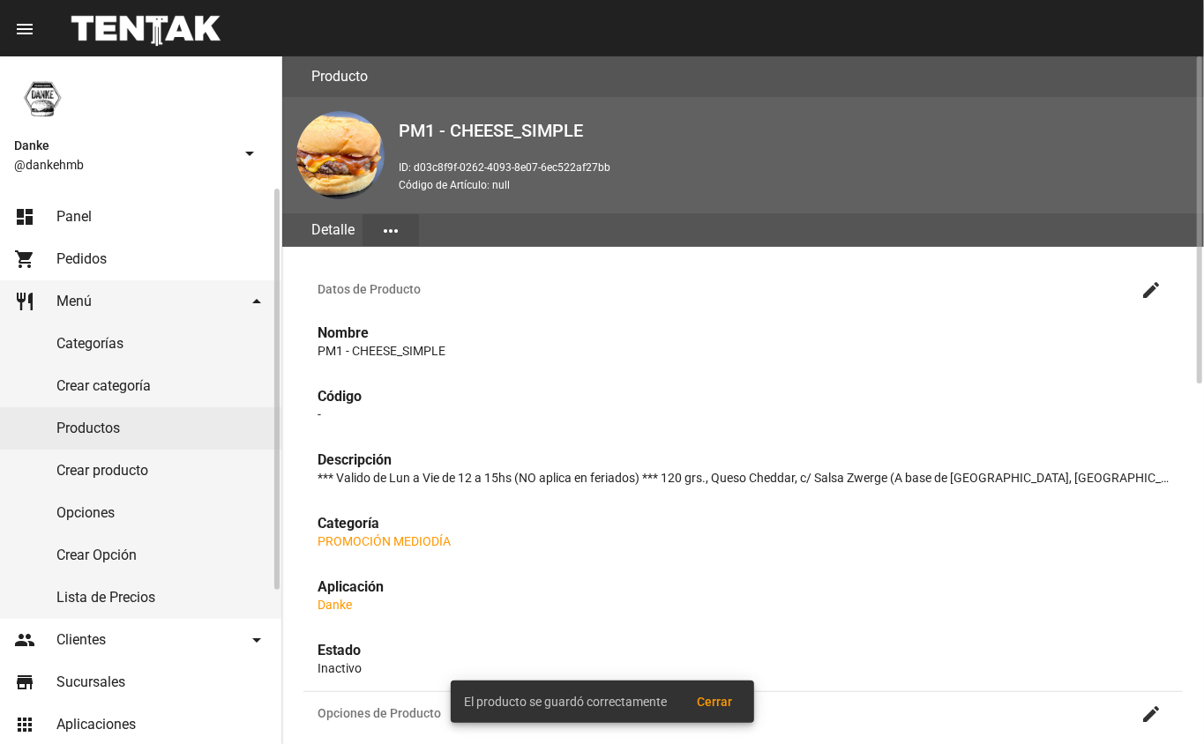
click at [86, 428] on link "Productos" at bounding box center [140, 428] width 281 height 42
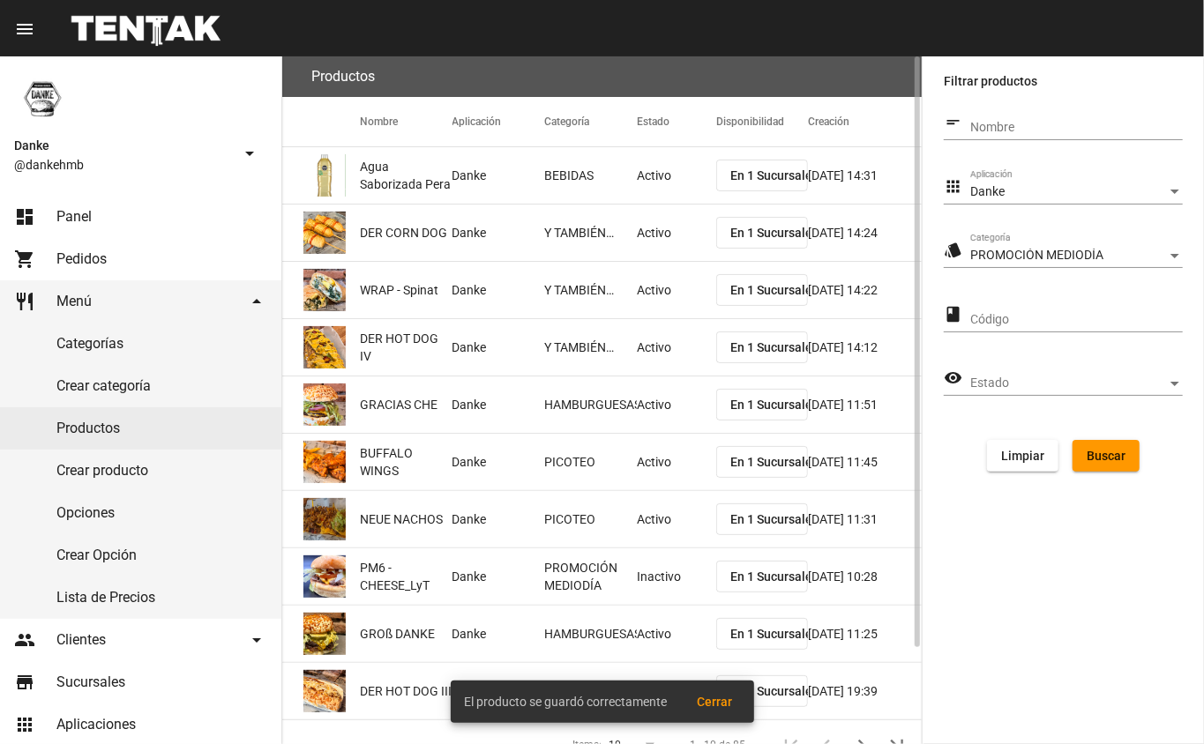
click at [1078, 455] on button "Buscar" at bounding box center [1105, 456] width 67 height 32
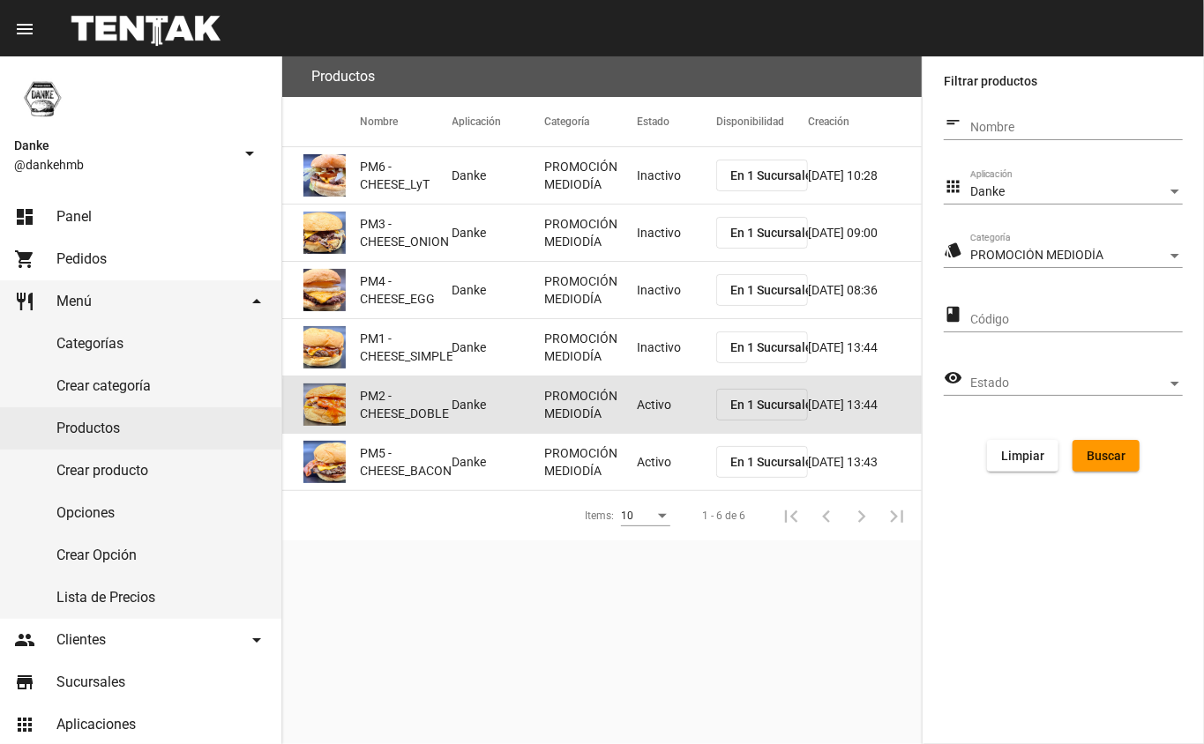
click at [651, 407] on mat-cell "Activo" at bounding box center [676, 405] width 79 height 56
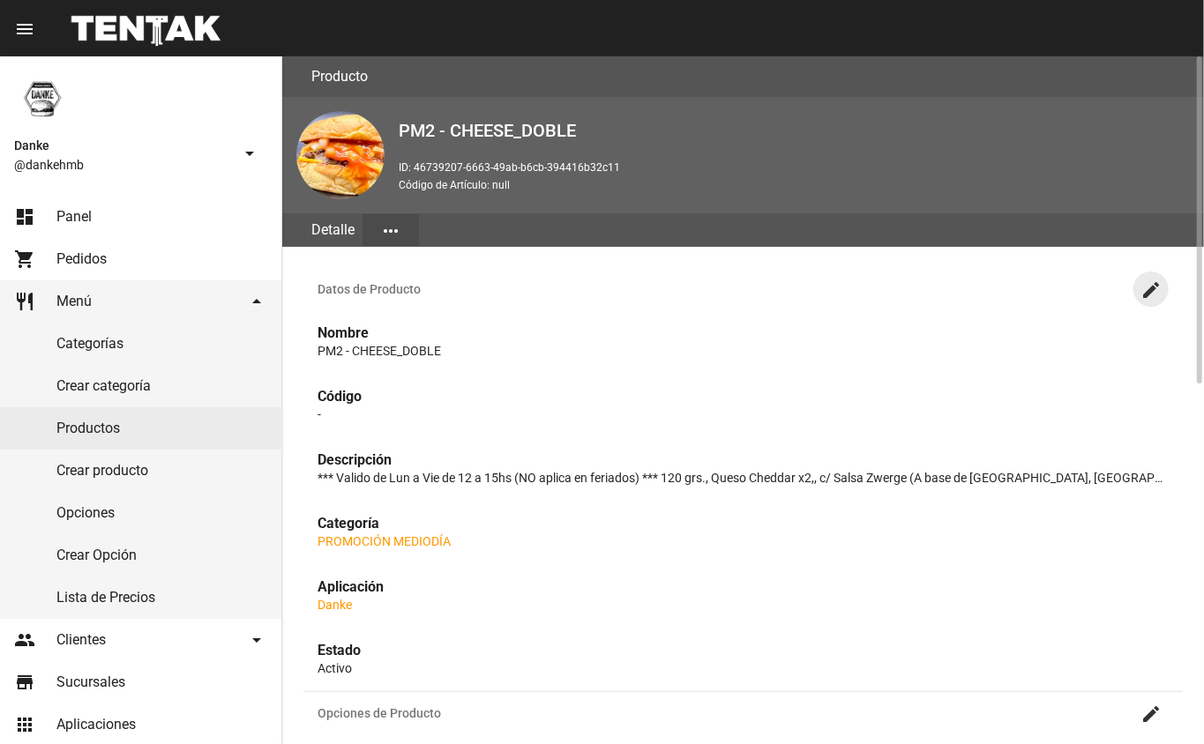
click at [1151, 287] on mat-icon "create" at bounding box center [1150, 290] width 21 height 21
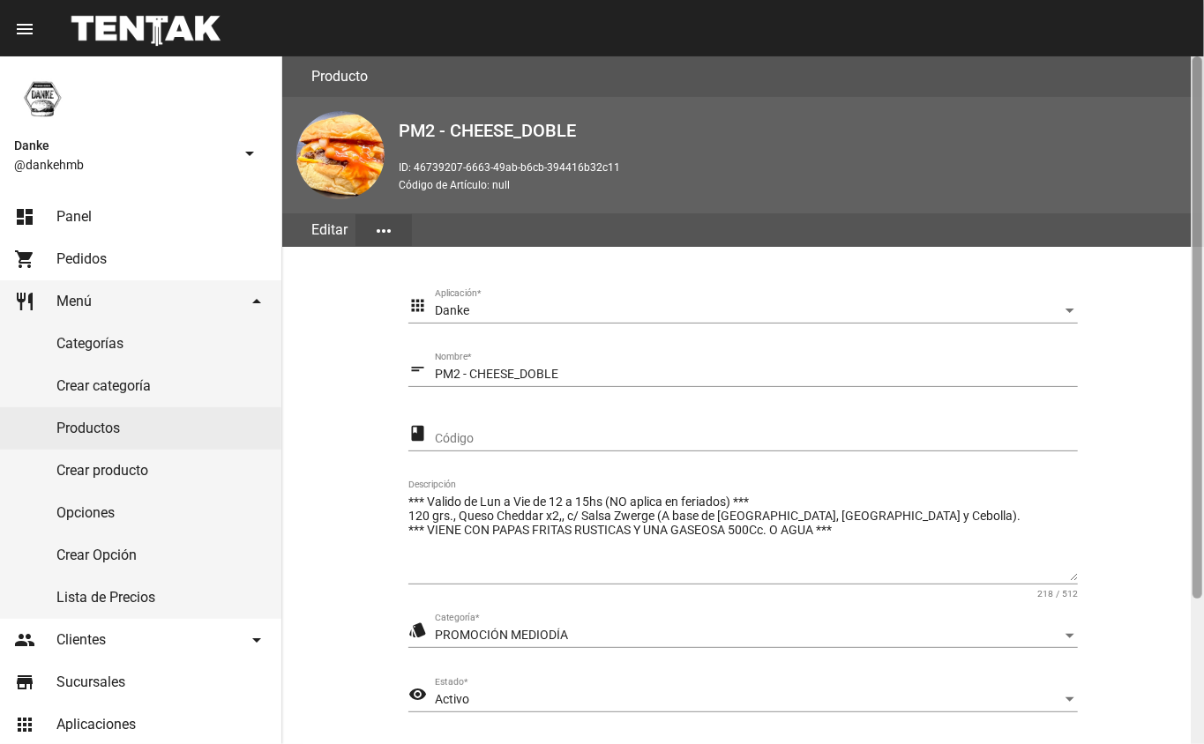
click at [1198, 636] on div at bounding box center [1197, 400] width 13 height 688
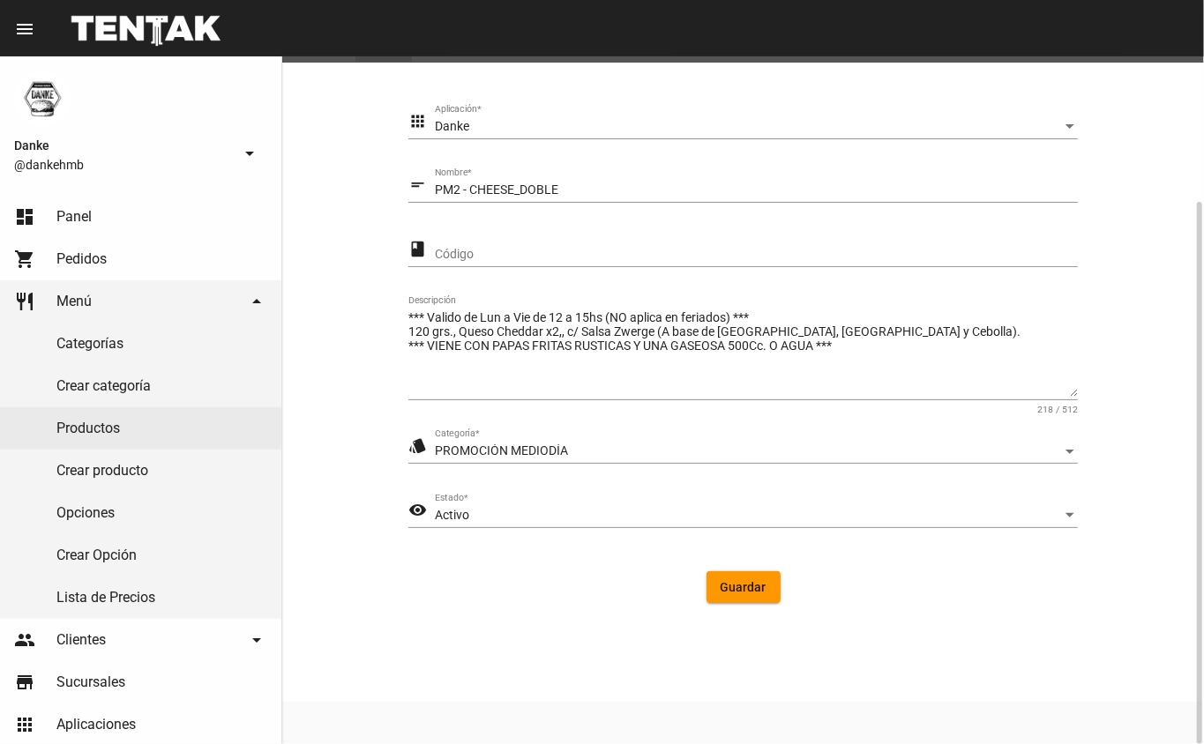
click at [668, 515] on div "Activo" at bounding box center [748, 516] width 627 height 14
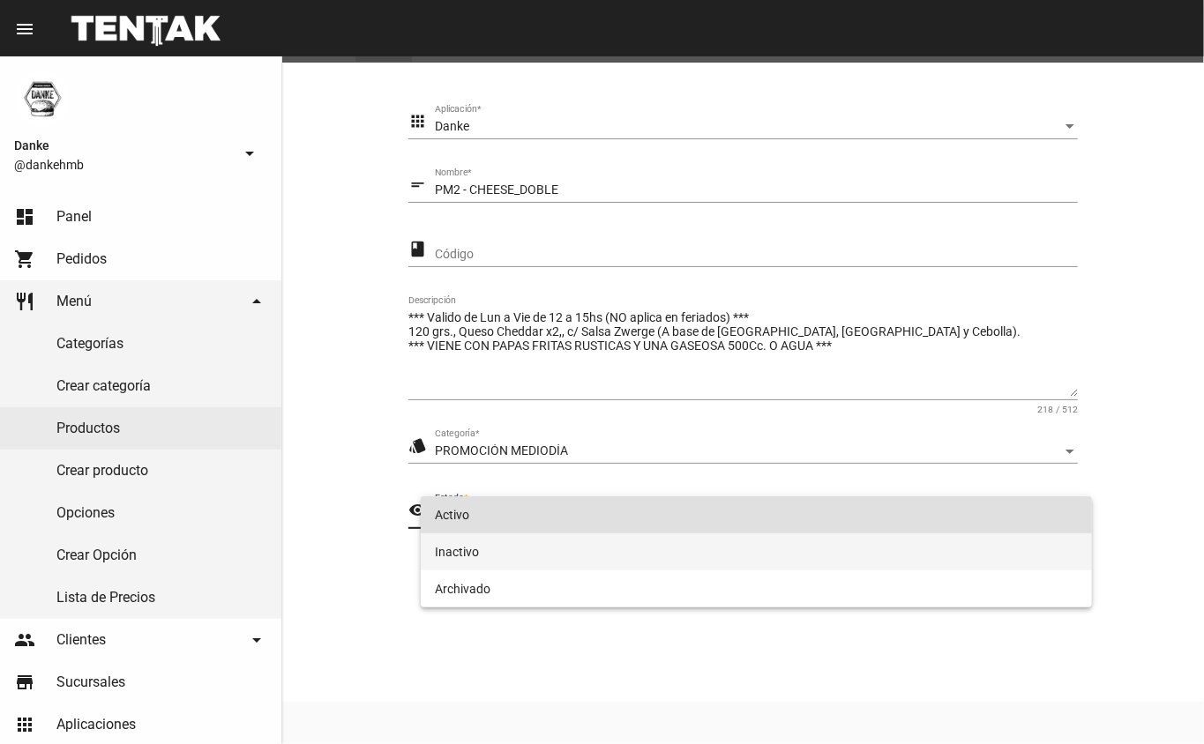
click at [632, 552] on span "Inactivo" at bounding box center [757, 552] width 644 height 37
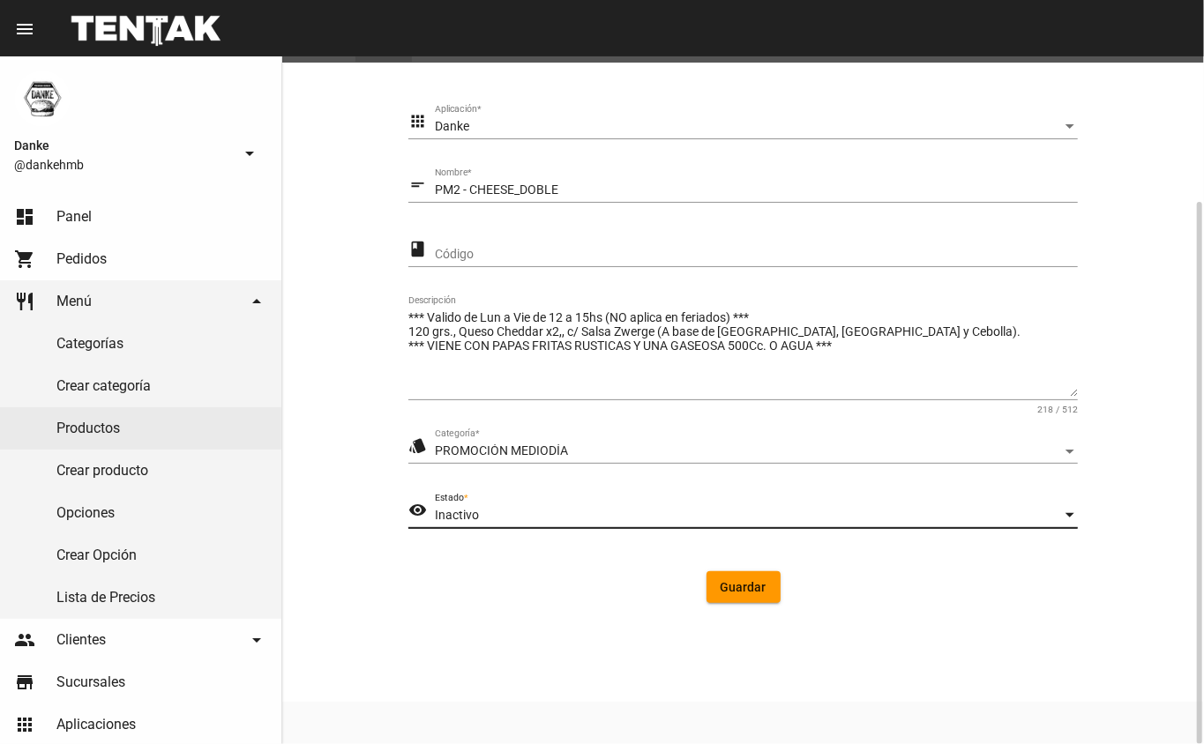
click at [744, 586] on span "Guardar" at bounding box center [743, 587] width 46 height 14
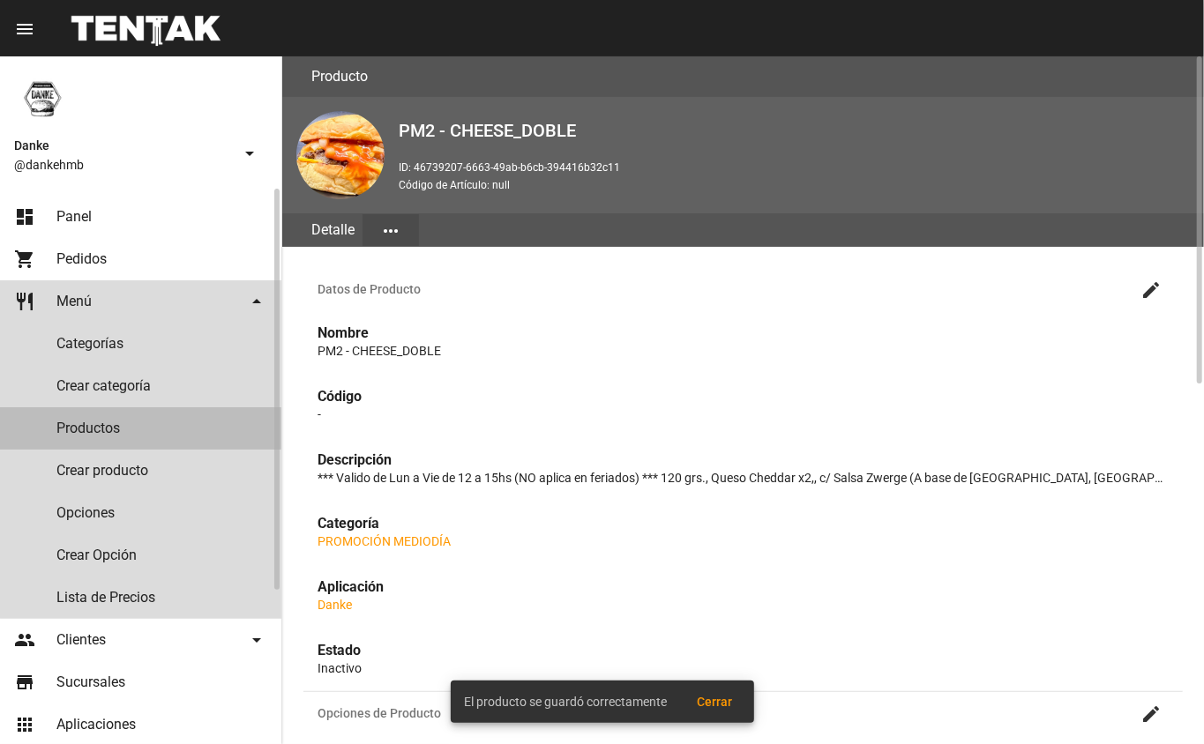
click at [155, 430] on link "Productos" at bounding box center [140, 428] width 281 height 42
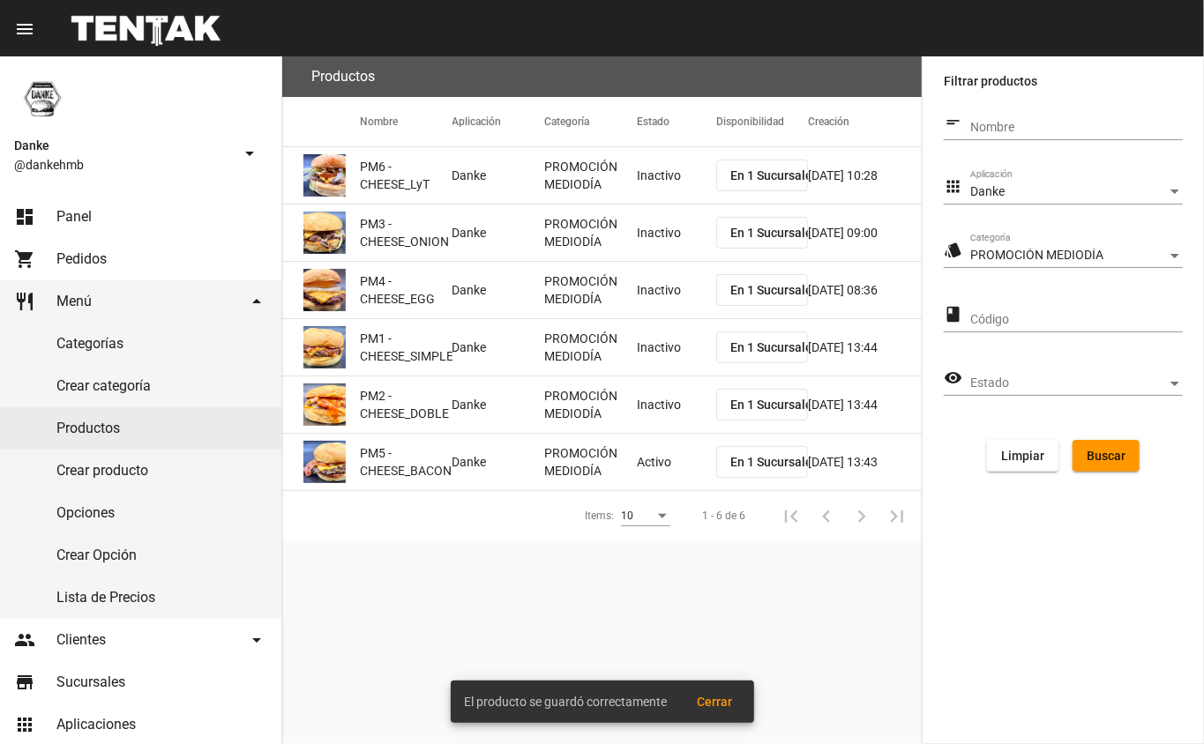
click at [661, 463] on mat-cell "Activo" at bounding box center [676, 462] width 79 height 56
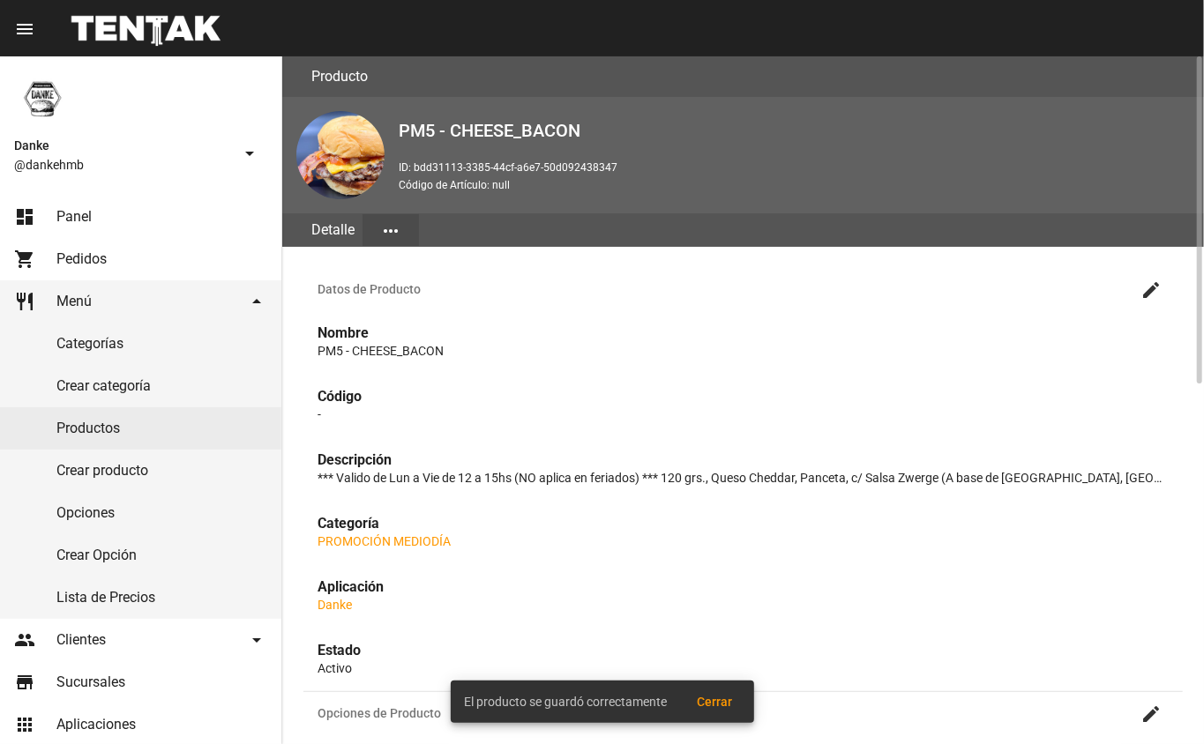
click at [1151, 293] on mat-icon "create" at bounding box center [1150, 290] width 21 height 21
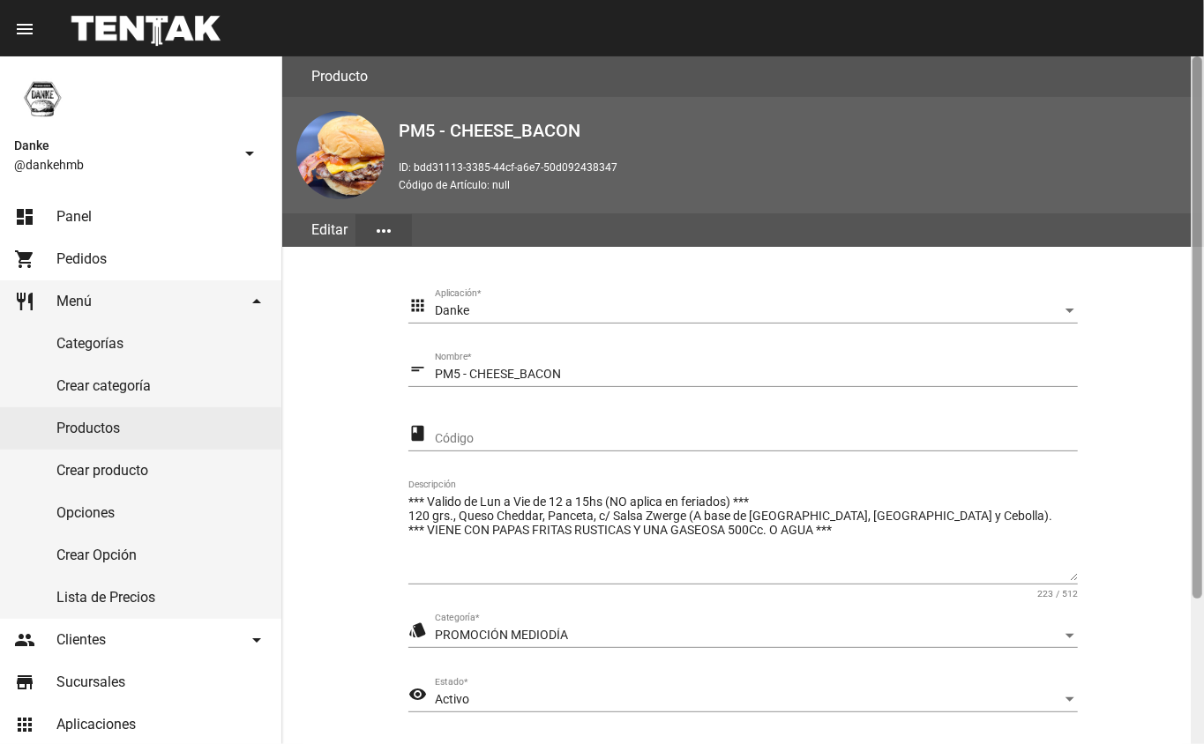
click at [1194, 660] on div at bounding box center [1197, 400] width 13 height 688
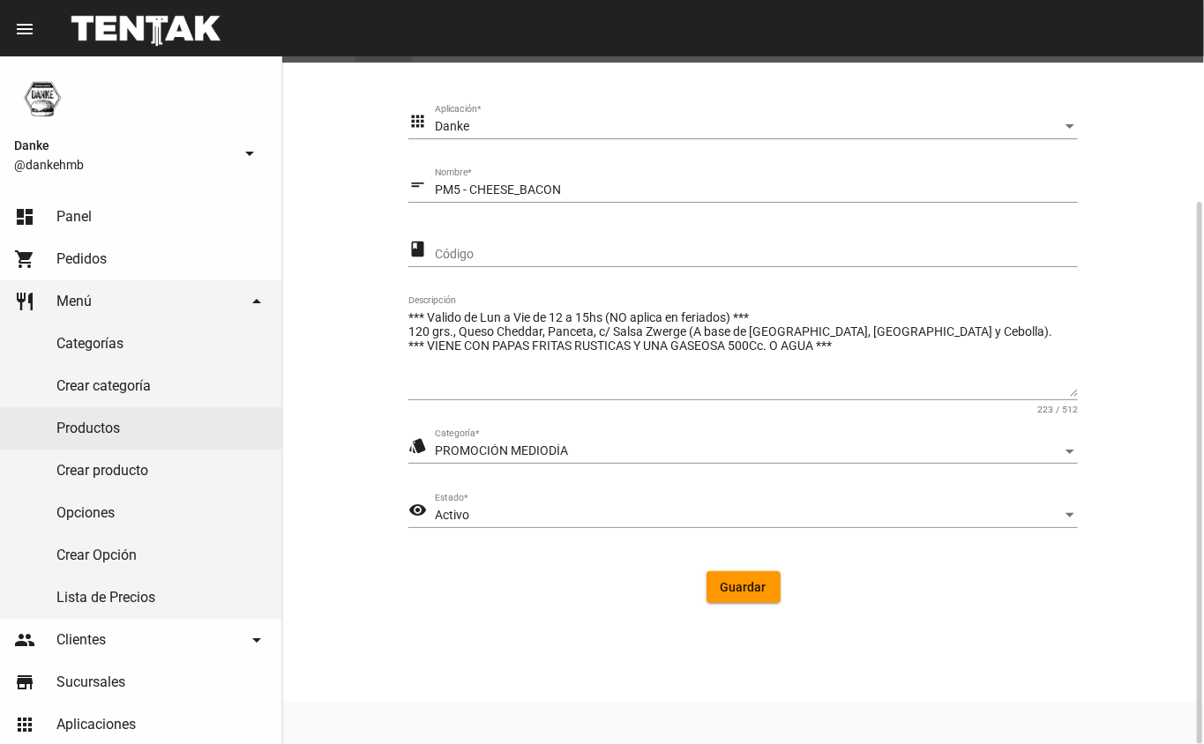
click at [580, 516] on div "Activo" at bounding box center [748, 516] width 627 height 14
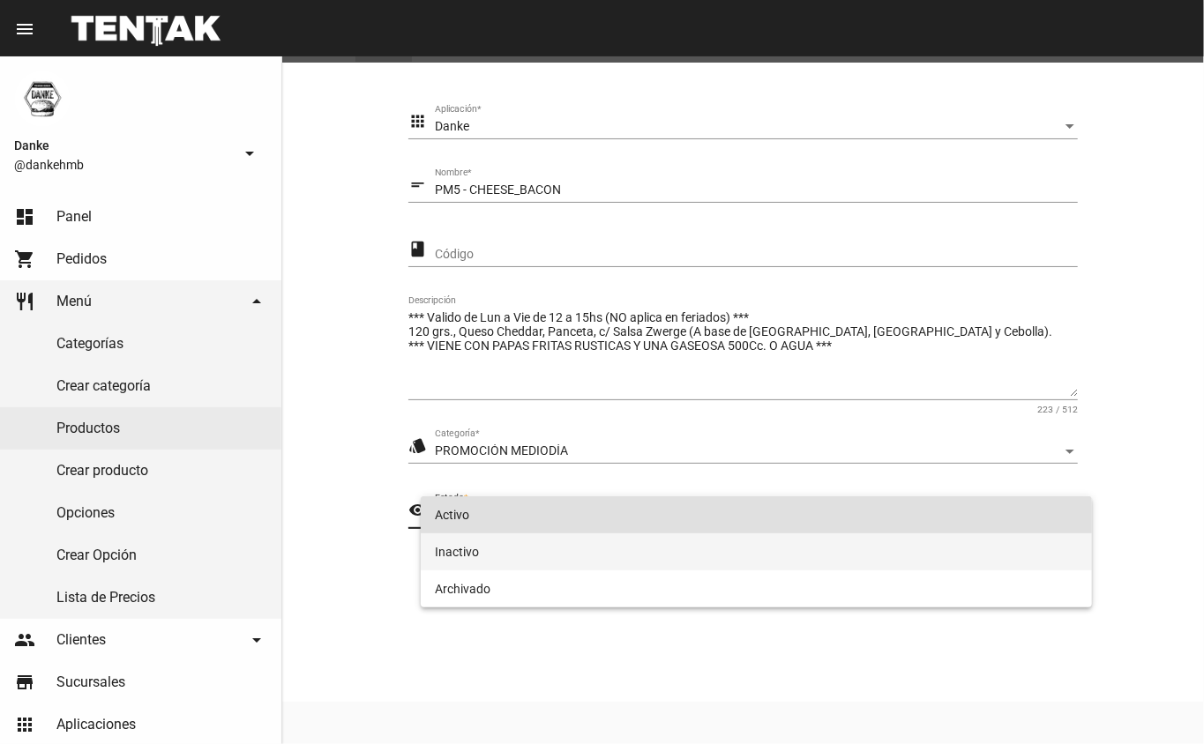
click at [593, 557] on span "Inactivo" at bounding box center [757, 552] width 644 height 37
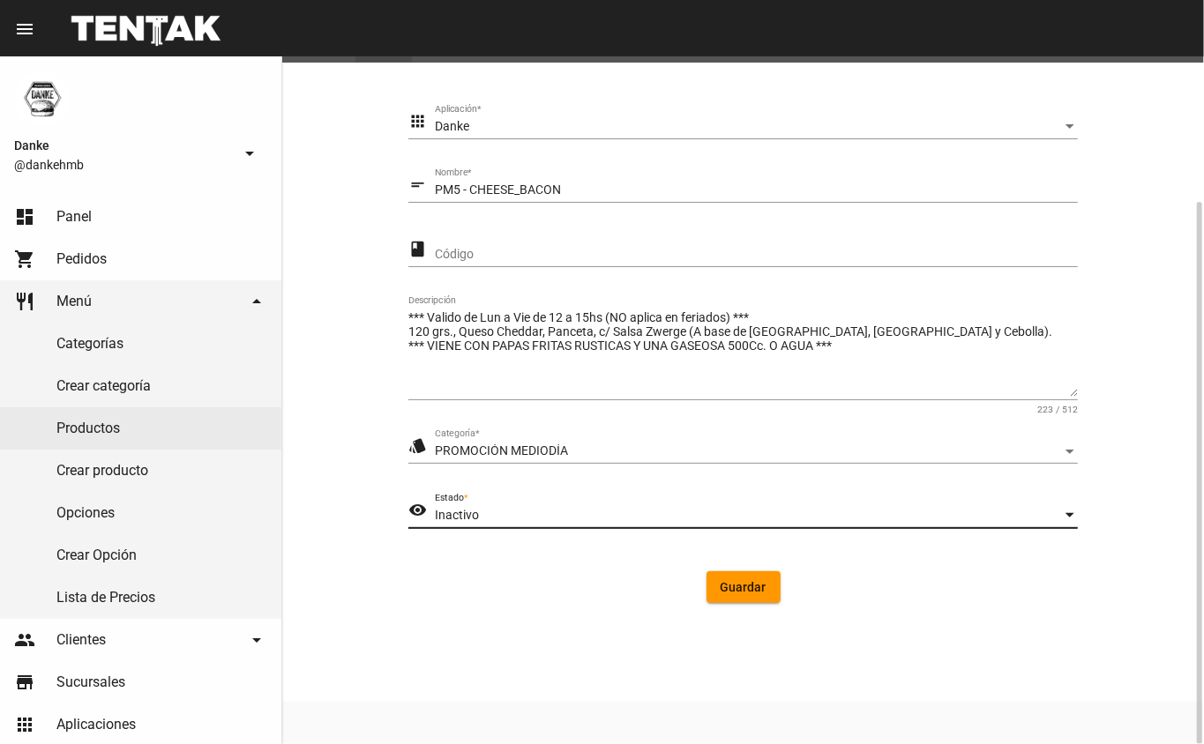
click at [746, 594] on button "Guardar" at bounding box center [743, 587] width 74 height 32
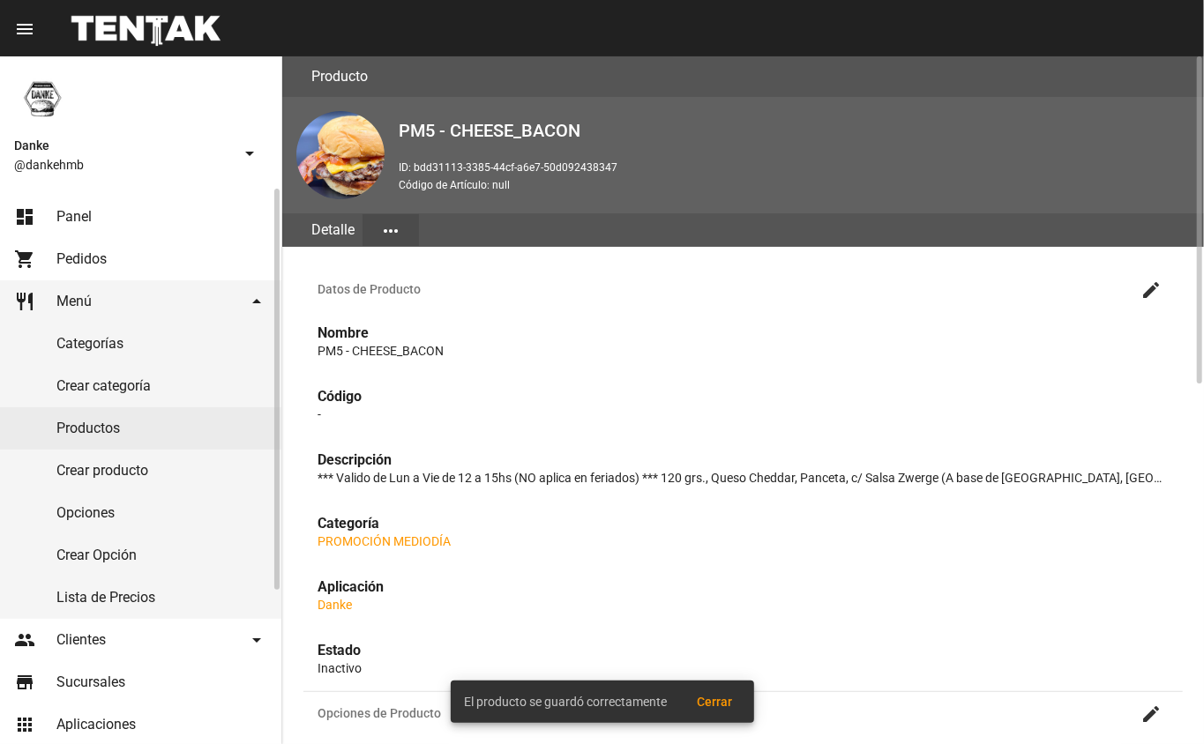
click at [101, 410] on link "Productos" at bounding box center [140, 428] width 281 height 42
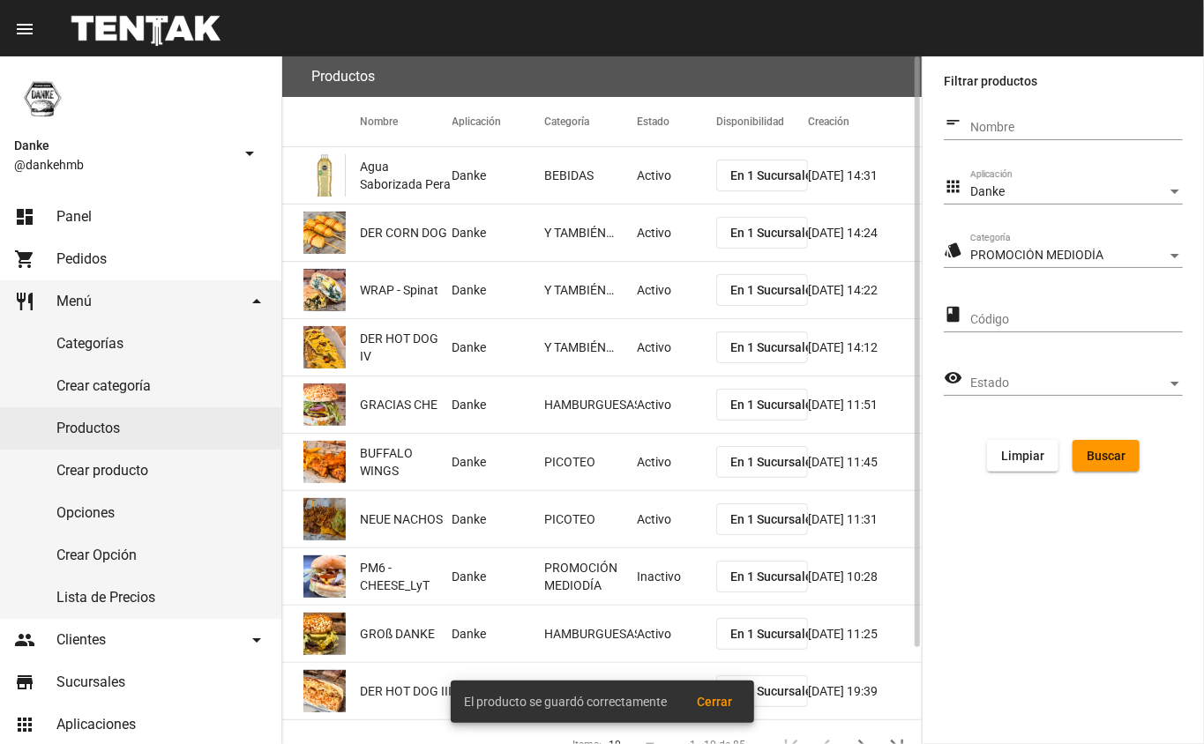
click at [1124, 452] on span "Buscar" at bounding box center [1105, 456] width 39 height 14
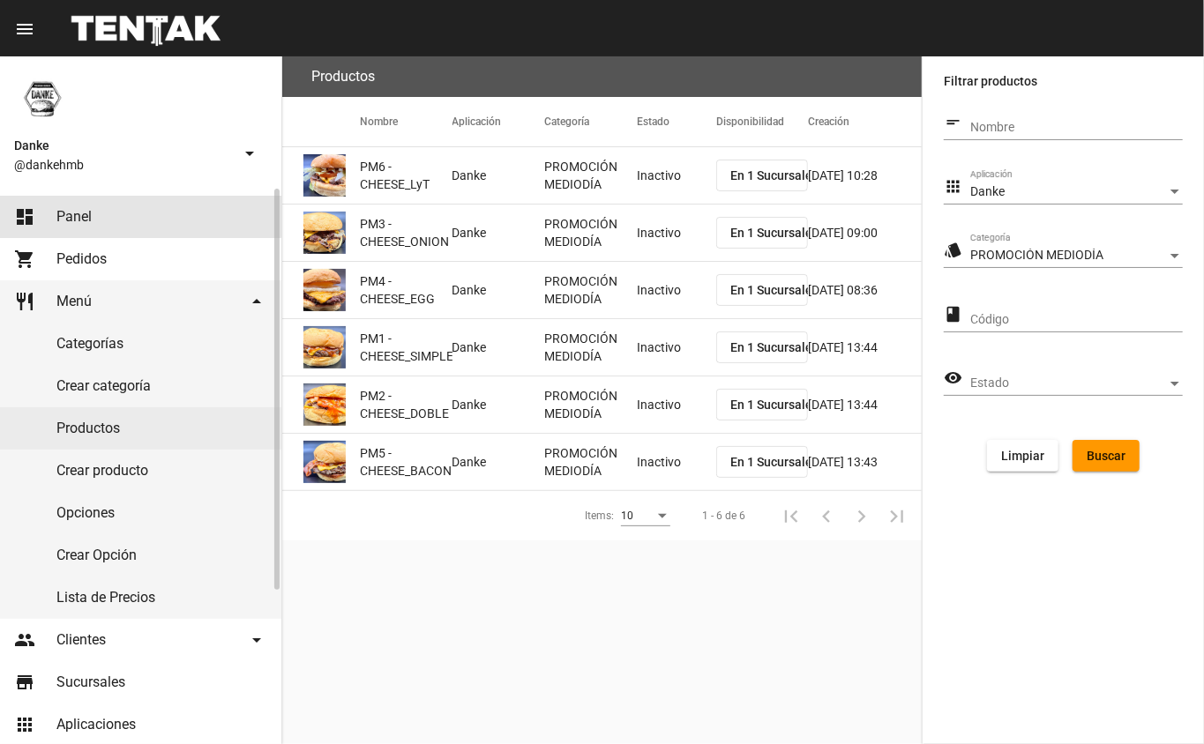
click at [102, 212] on link "dashboard Panel" at bounding box center [140, 217] width 281 height 42
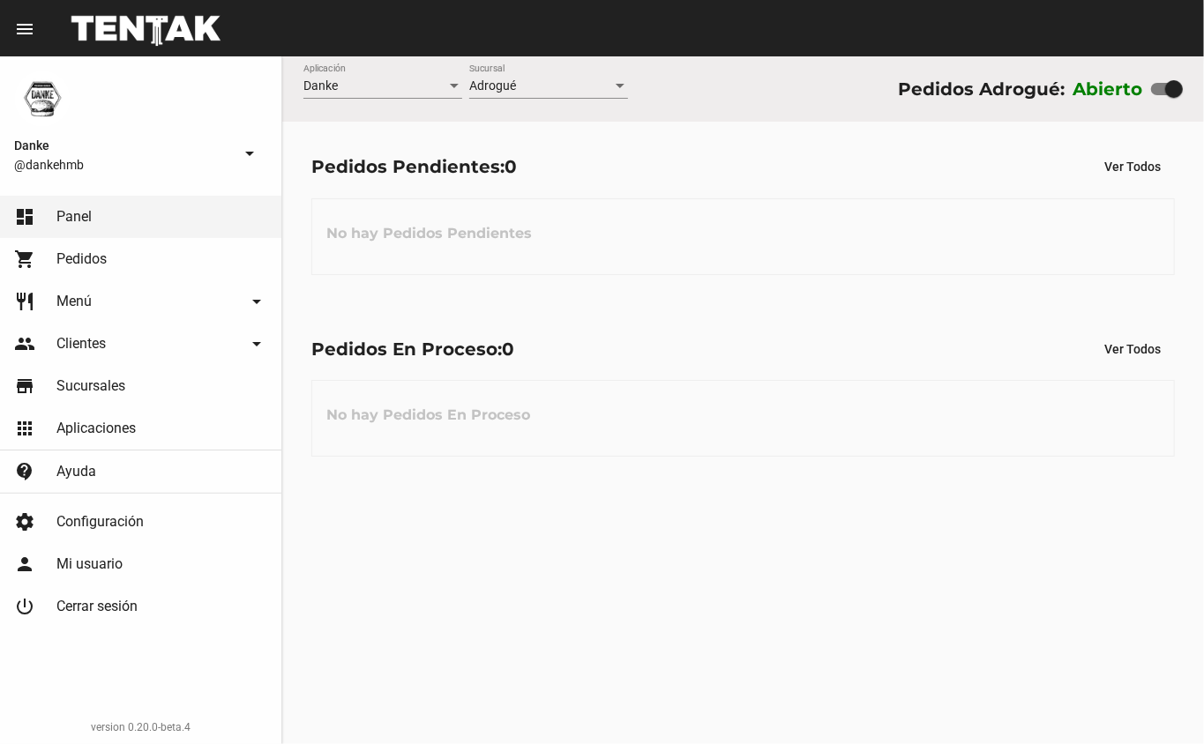
click at [60, 263] on span "Pedidos" at bounding box center [81, 259] width 50 height 18
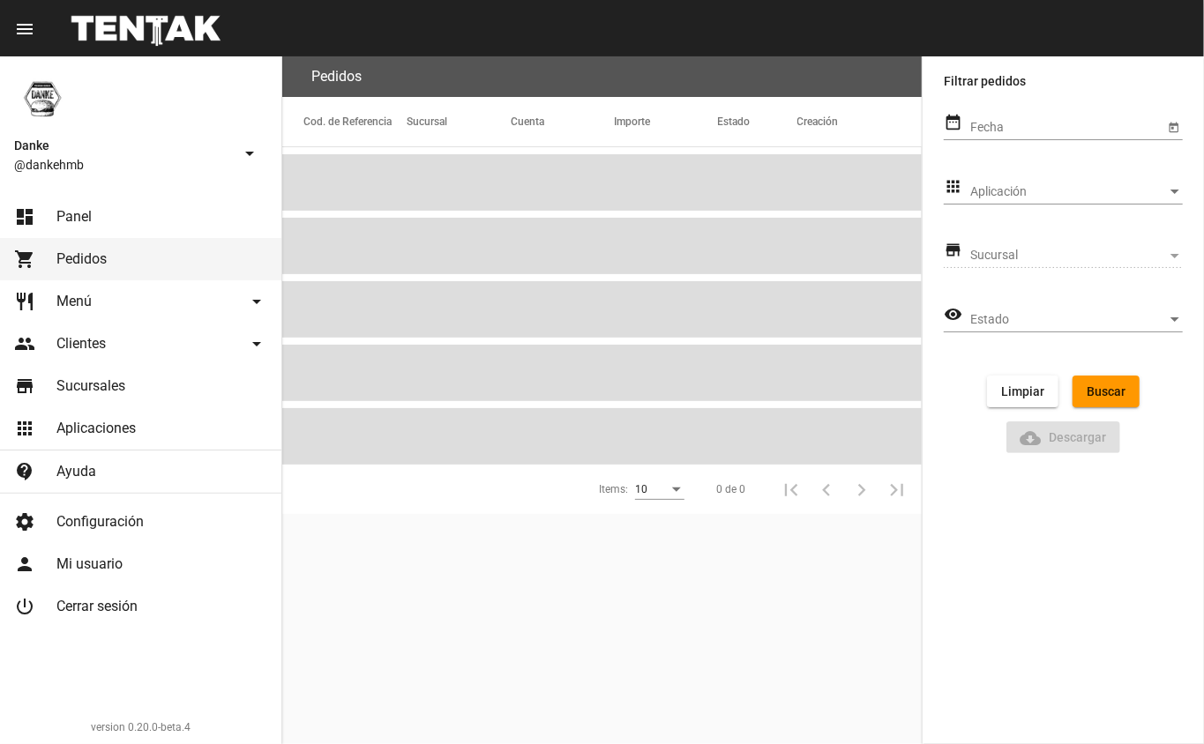
click at [65, 300] on span "Menú" at bounding box center [73, 302] width 35 height 18
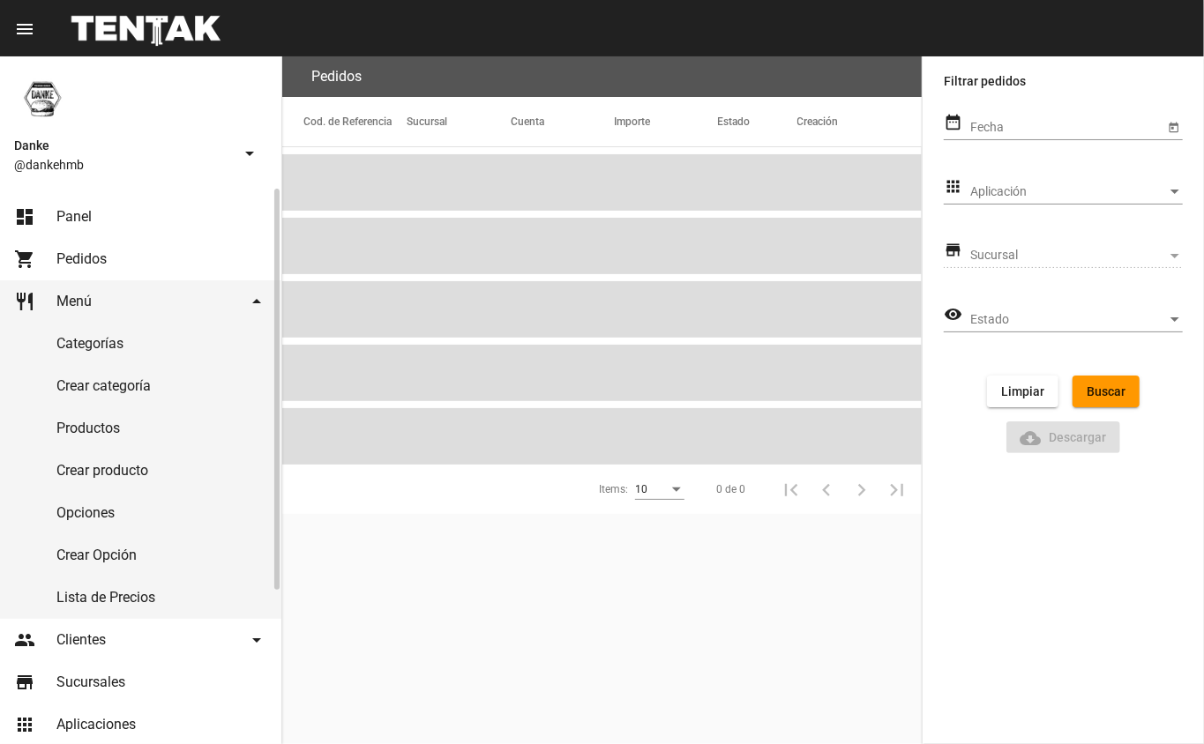
click at [64, 430] on link "Productos" at bounding box center [140, 428] width 281 height 42
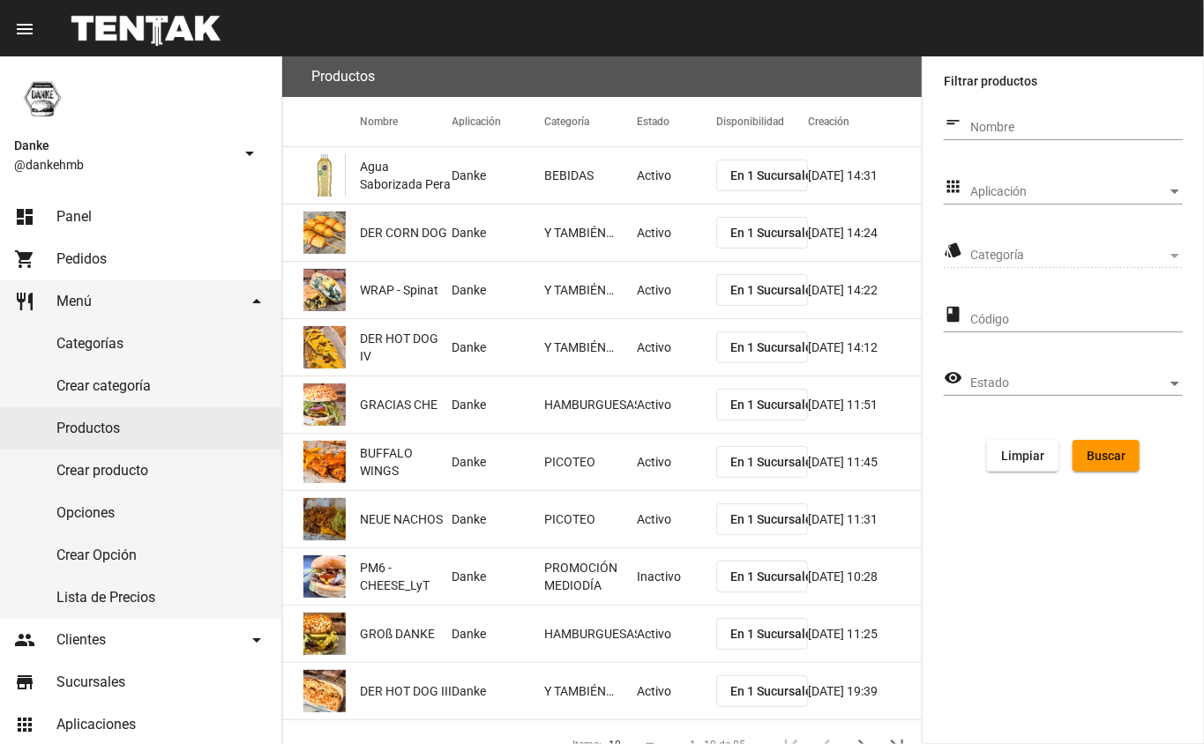
click at [1017, 196] on span "Aplicación" at bounding box center [1068, 192] width 197 height 14
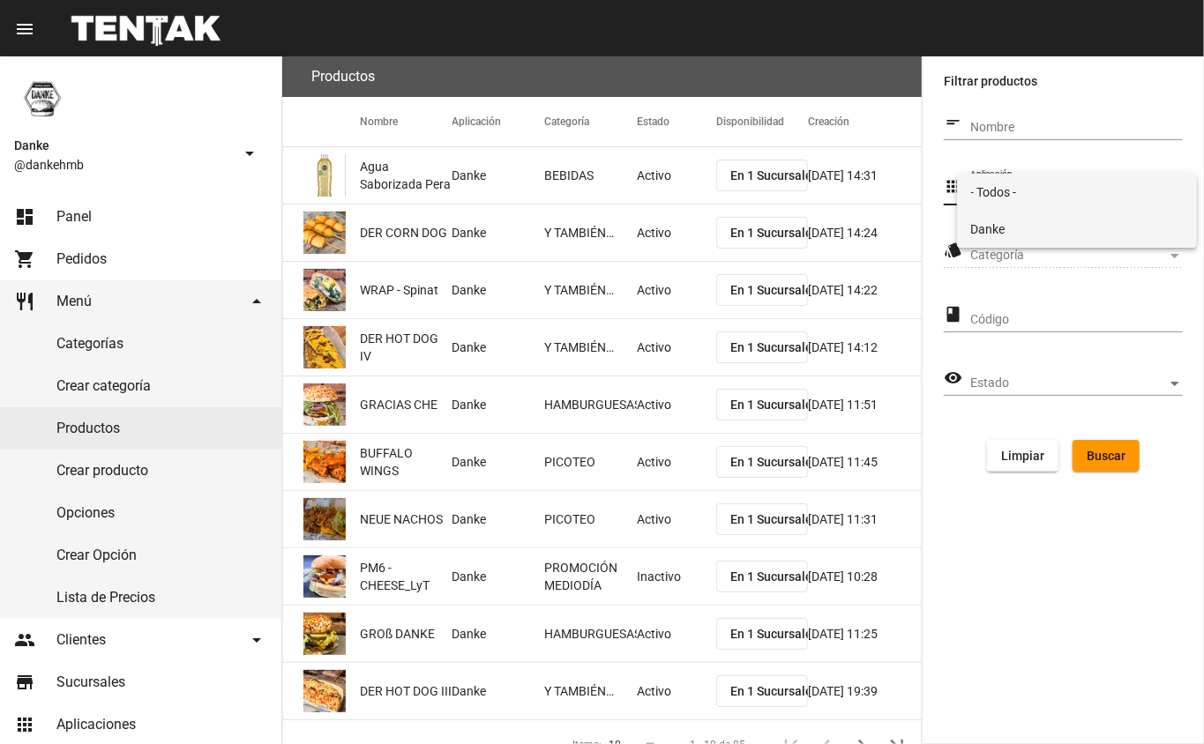
click at [1003, 224] on span "Danke" at bounding box center [1077, 229] width 213 height 37
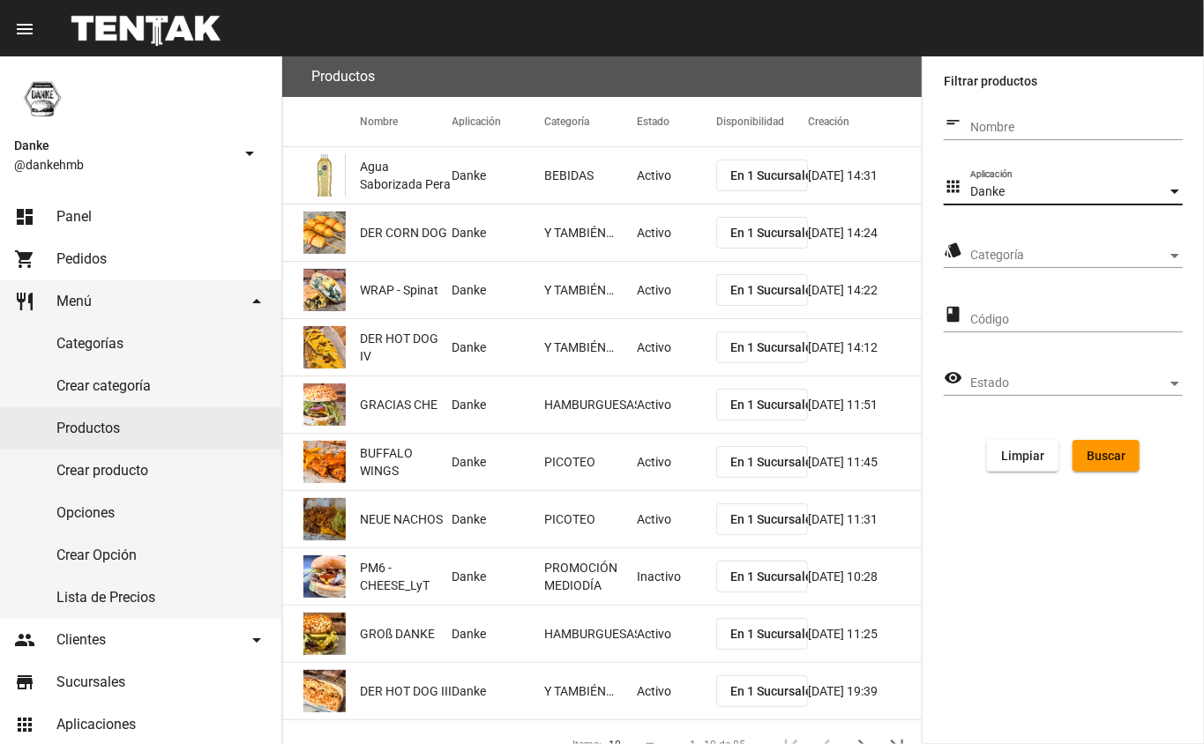
click at [989, 252] on span "Categoría" at bounding box center [1068, 256] width 197 height 14
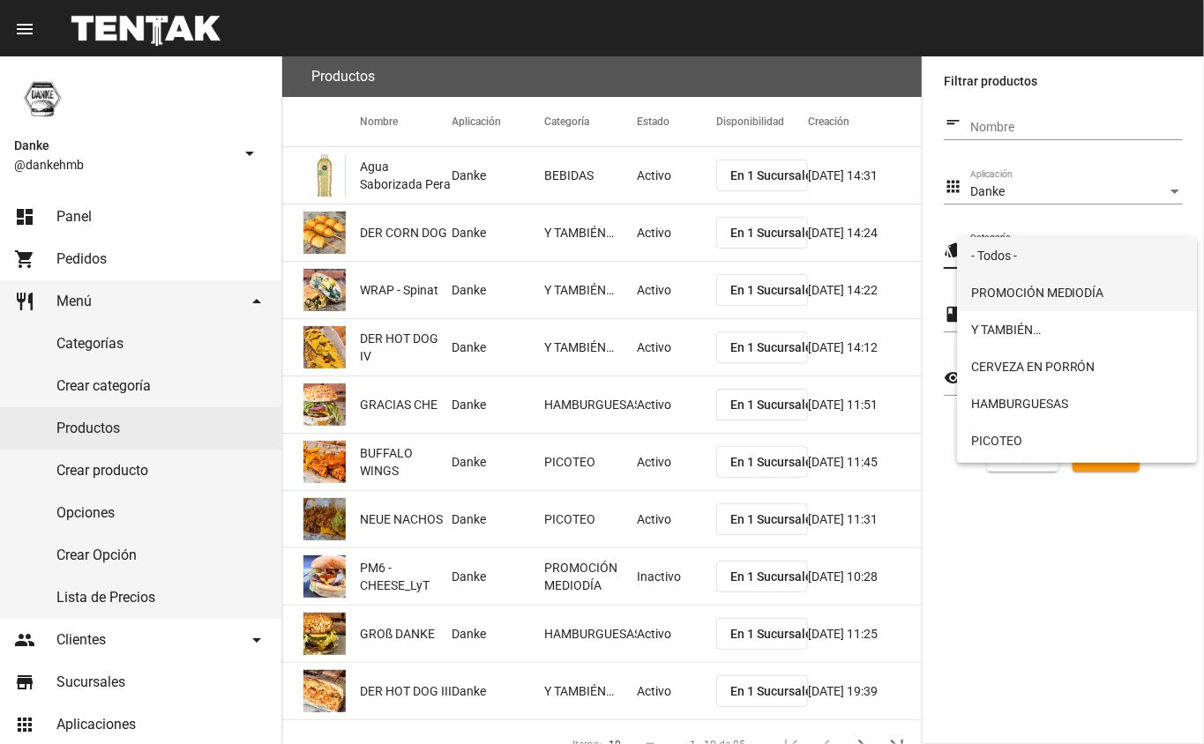
click at [1005, 291] on span "PROMOCIÓN MEDIODÍA" at bounding box center [1077, 292] width 213 height 37
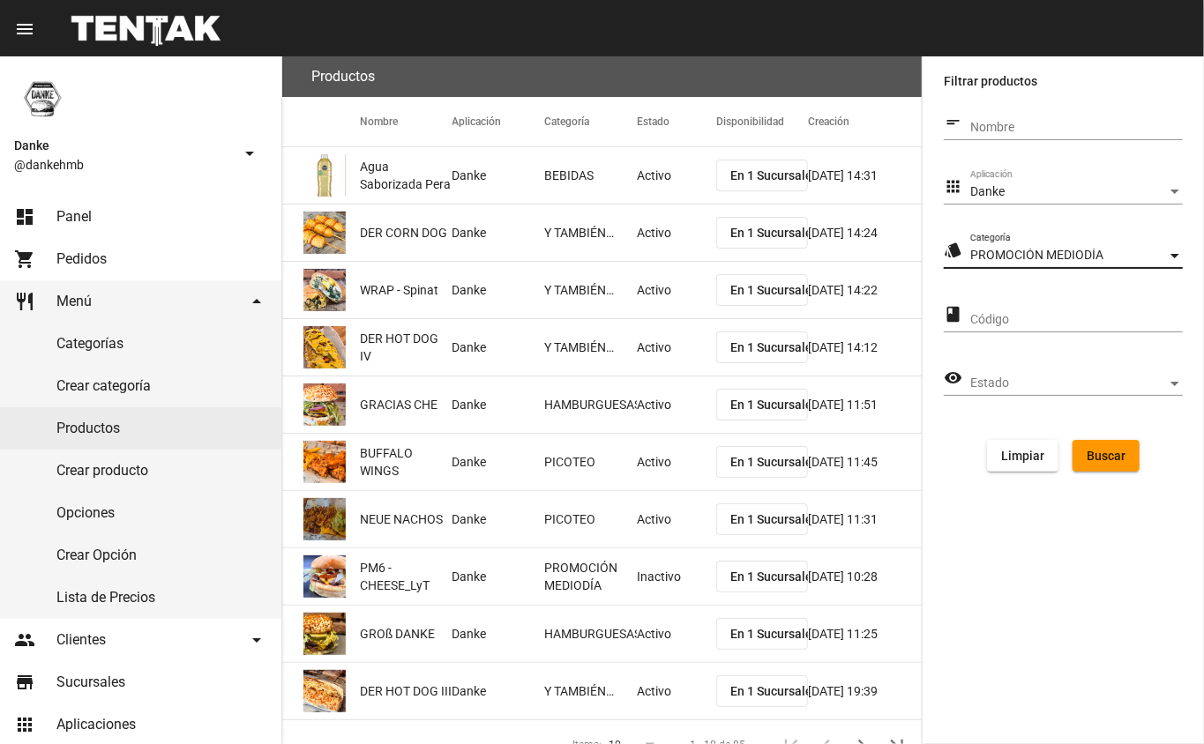
click at [1108, 455] on span "Buscar" at bounding box center [1105, 456] width 39 height 14
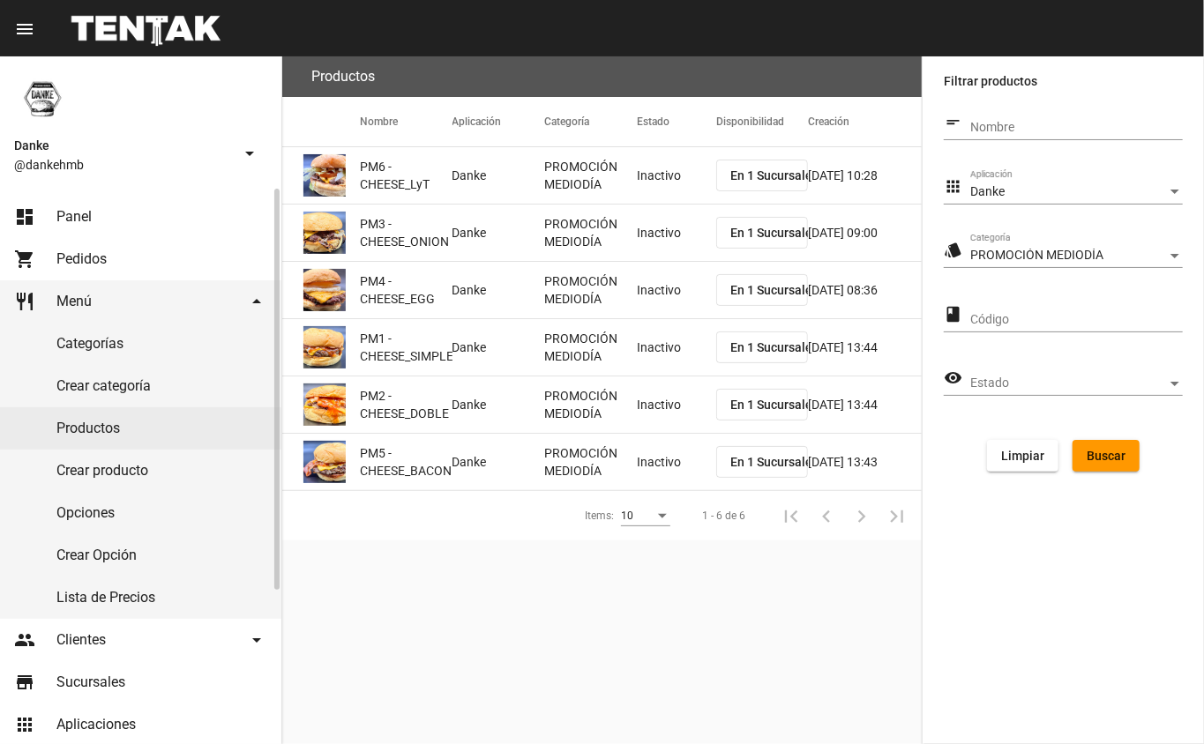
click at [74, 210] on span "Panel" at bounding box center [73, 217] width 35 height 18
